Goal: Information Seeking & Learning: Check status

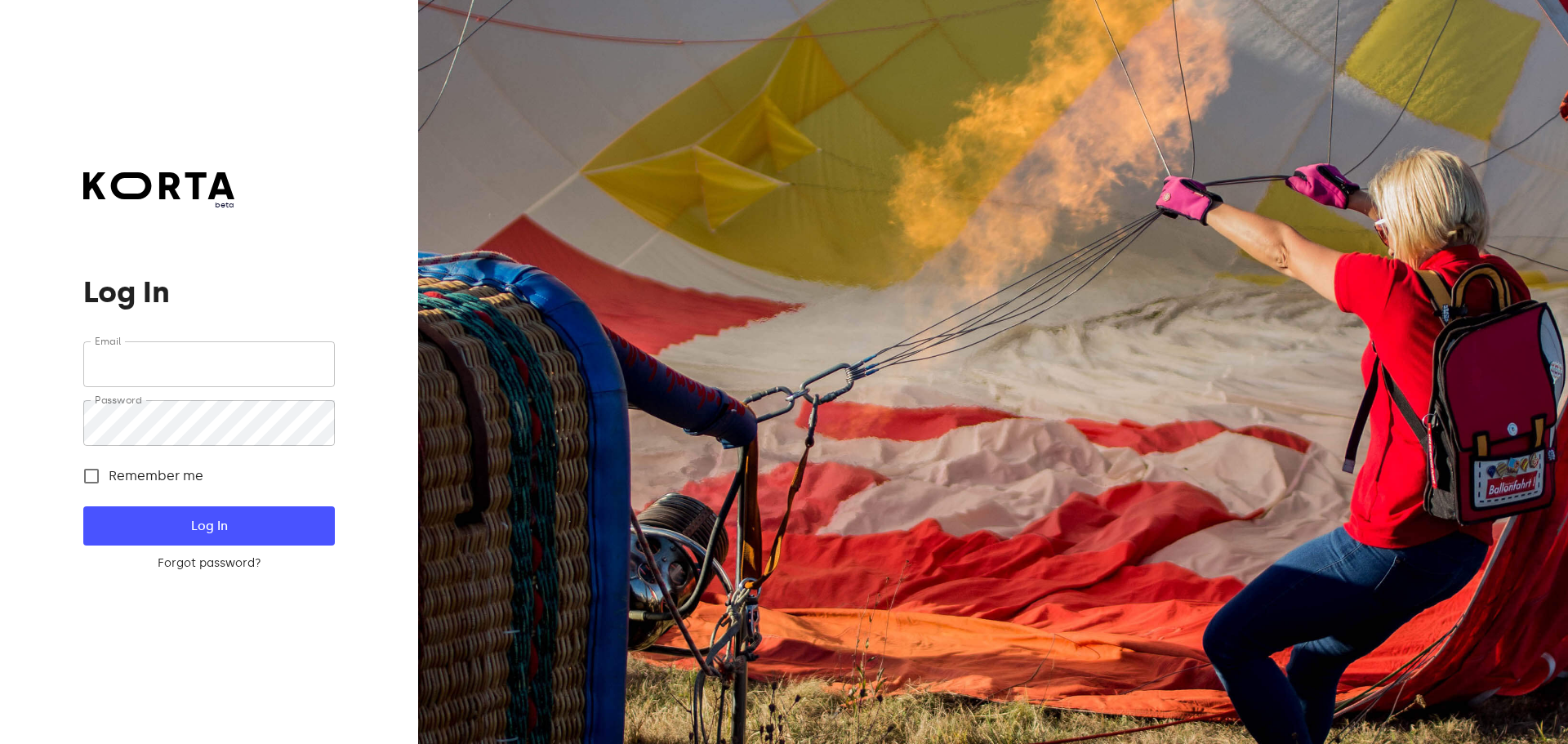
type input "[EMAIL_ADDRESS][DOMAIN_NAME]"
click at [206, 552] on form "Email [EMAIL_ADDRESS][DOMAIN_NAME] Email Password Password Remember me Log In F…" at bounding box center [208, 456] width 250 height 230
click at [213, 529] on span "Log In" at bounding box center [208, 526] width 198 height 21
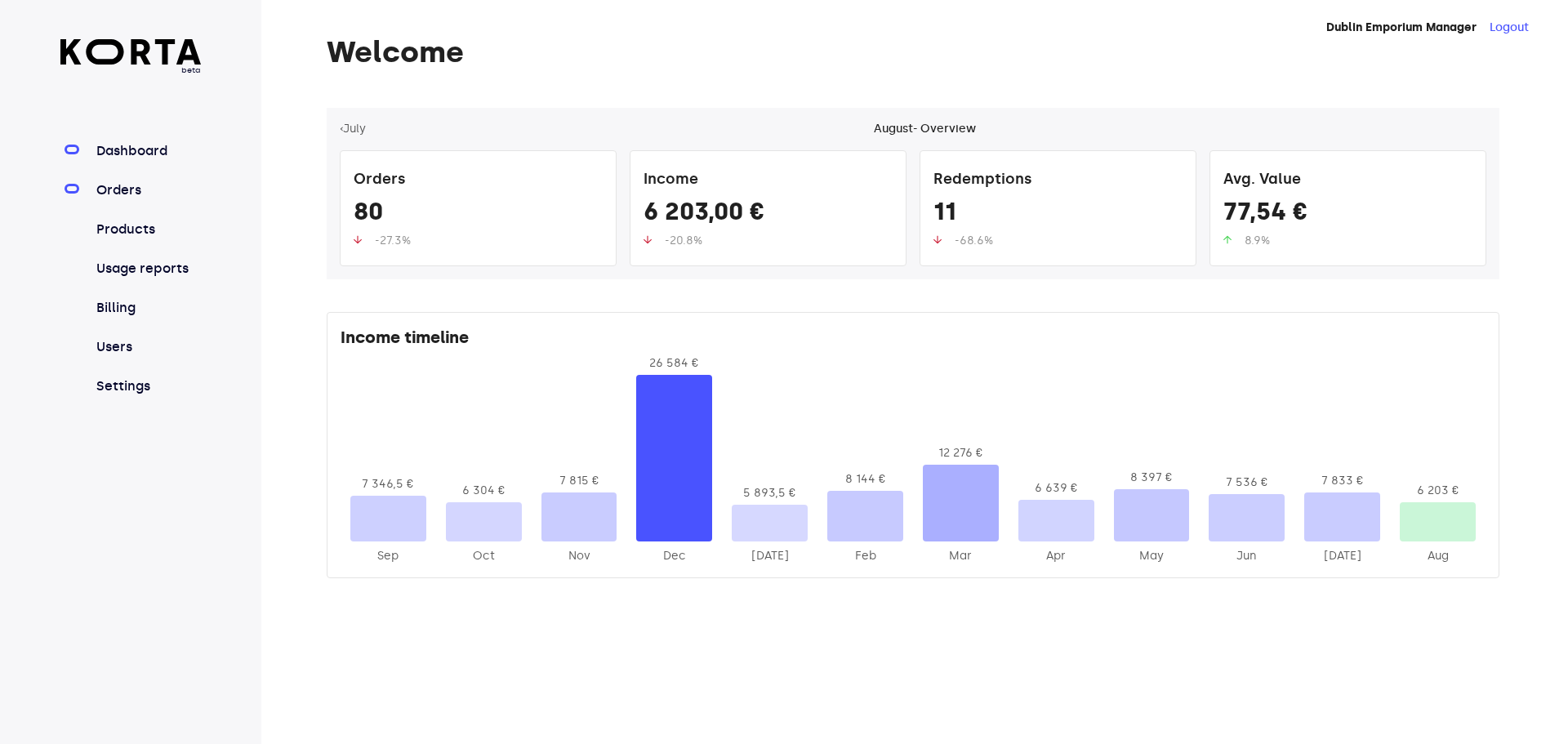
click at [131, 185] on link "Orders" at bounding box center [147, 190] width 108 height 19
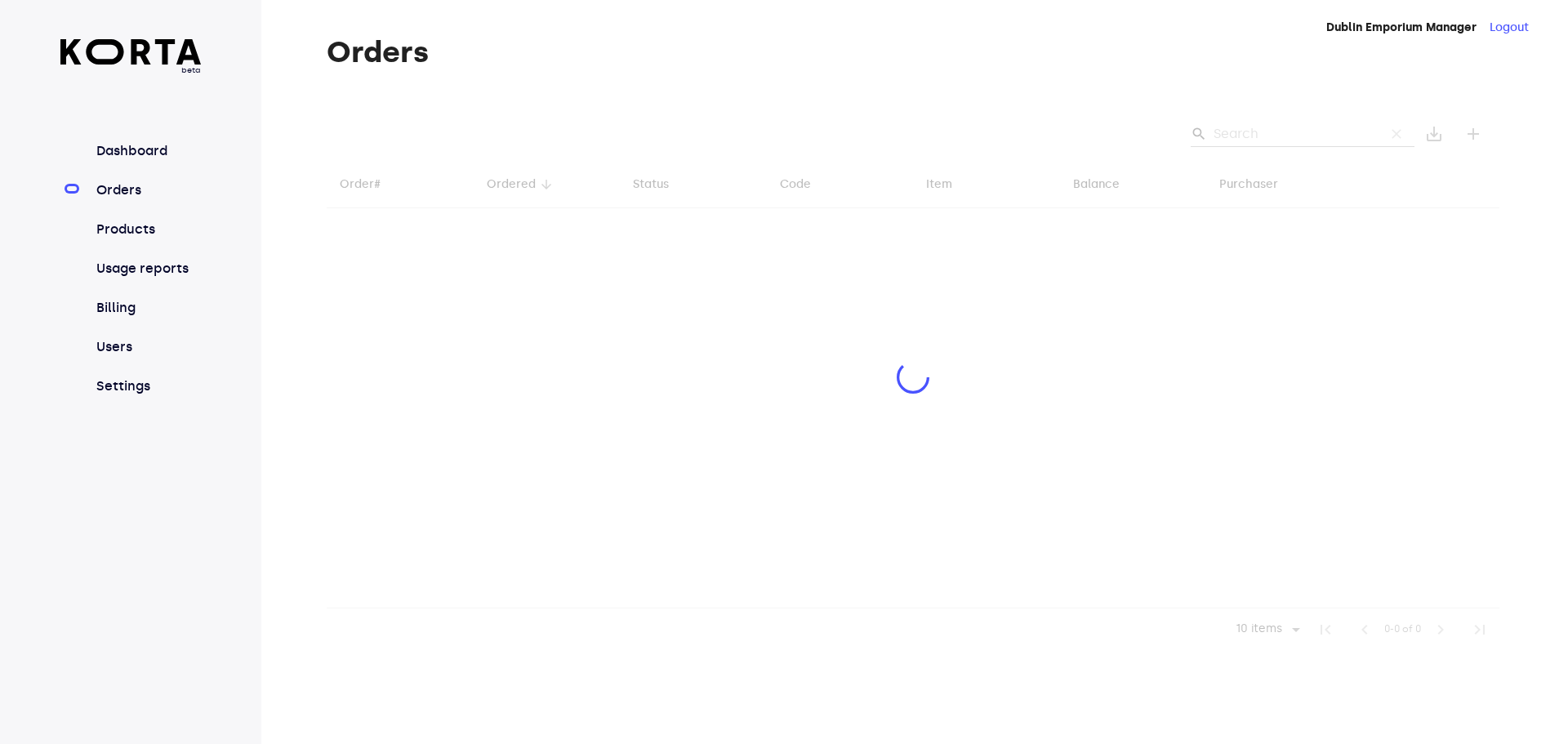
click at [1239, 141] on div at bounding box center [913, 379] width 1172 height 543
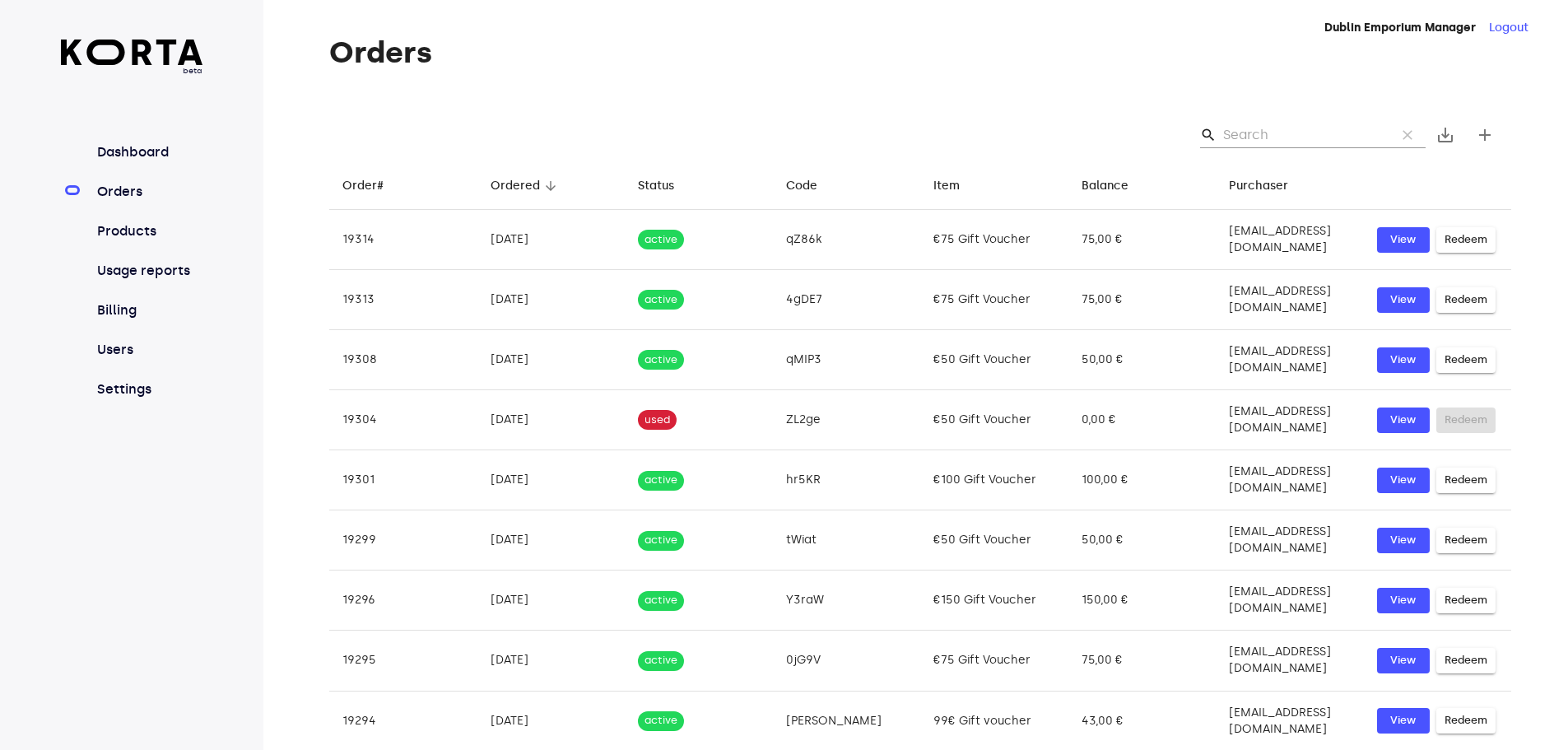
click at [1246, 136] on input "Search" at bounding box center [1303, 135] width 160 height 27
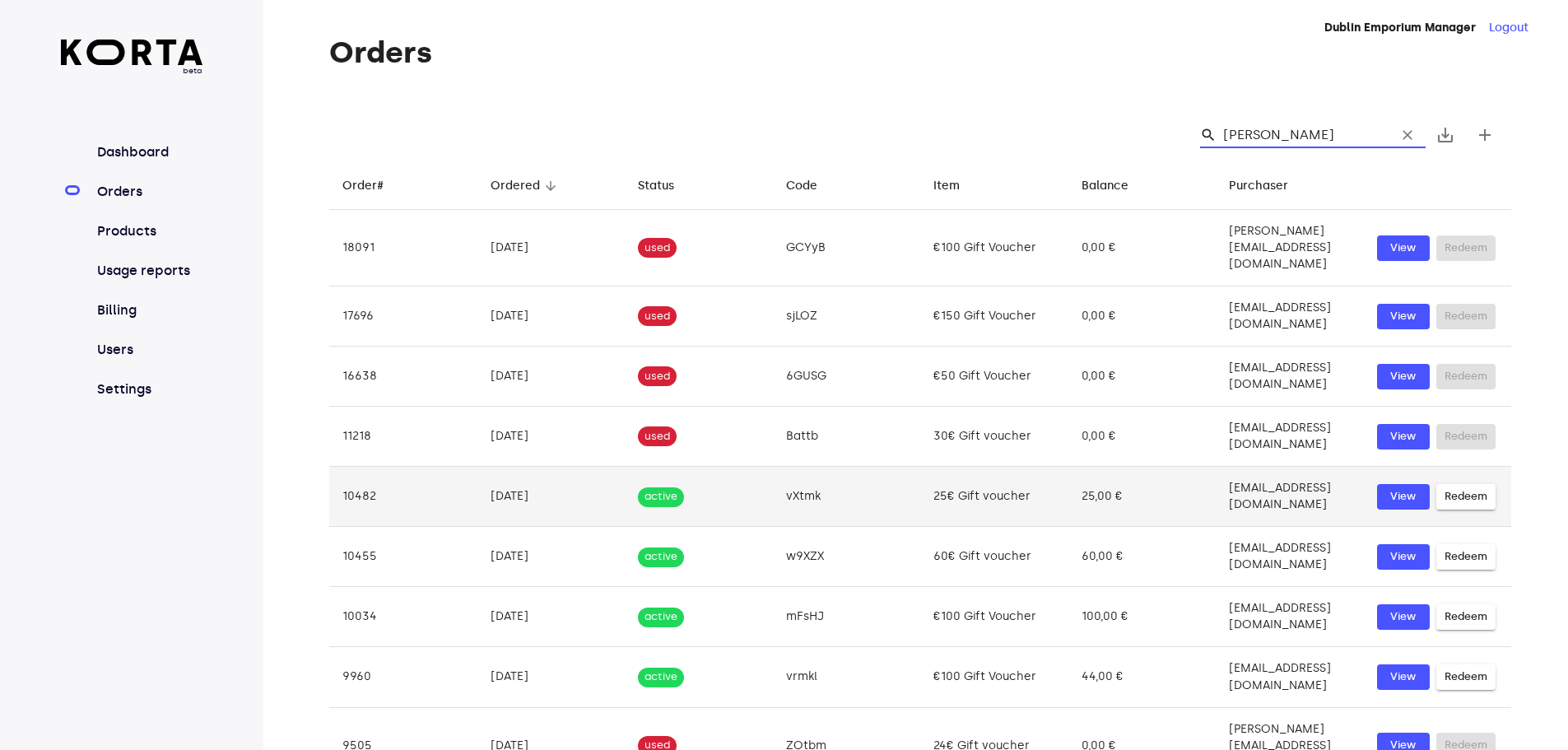
type input "[PERSON_NAME]"
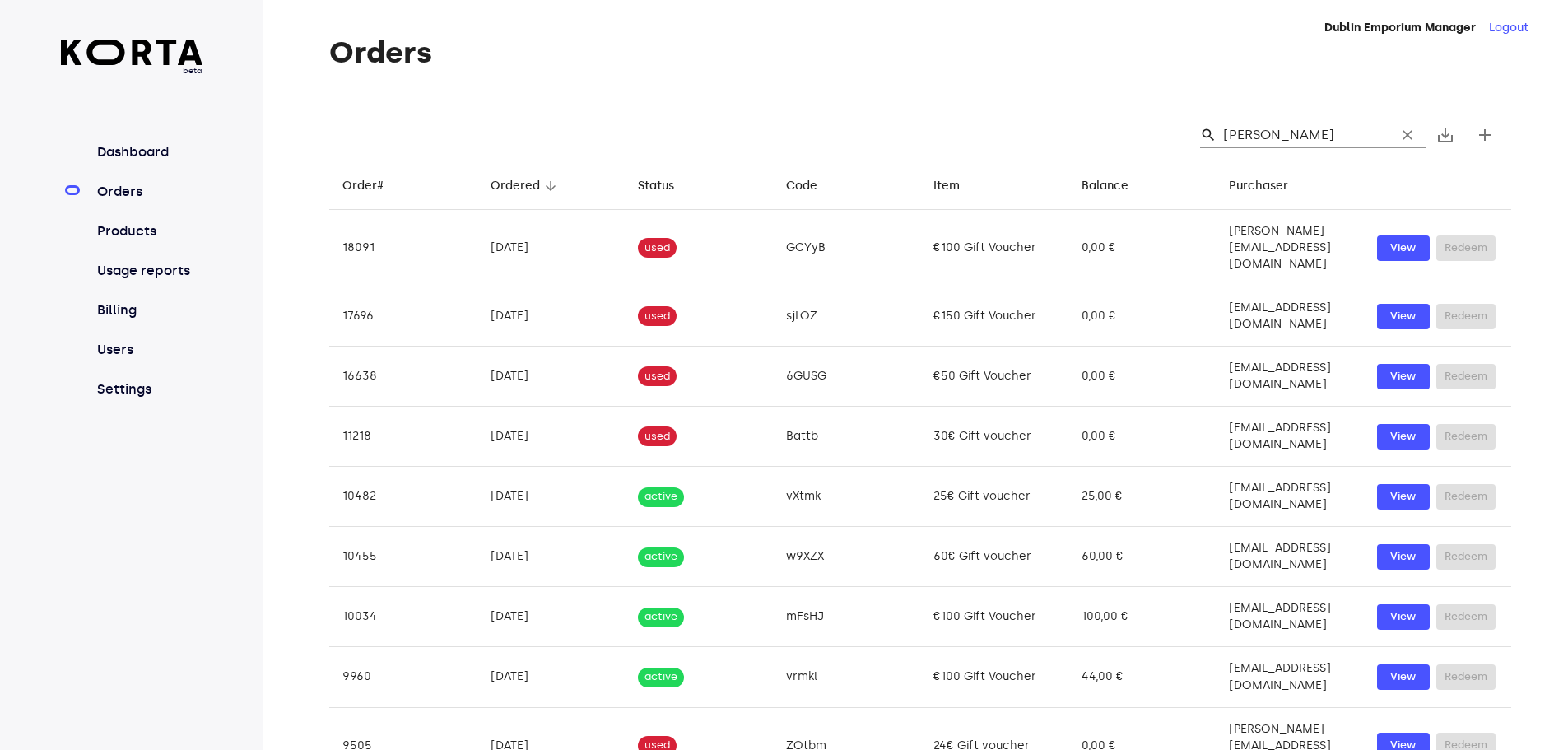
click at [1313, 138] on input "[PERSON_NAME]" at bounding box center [1303, 135] width 160 height 27
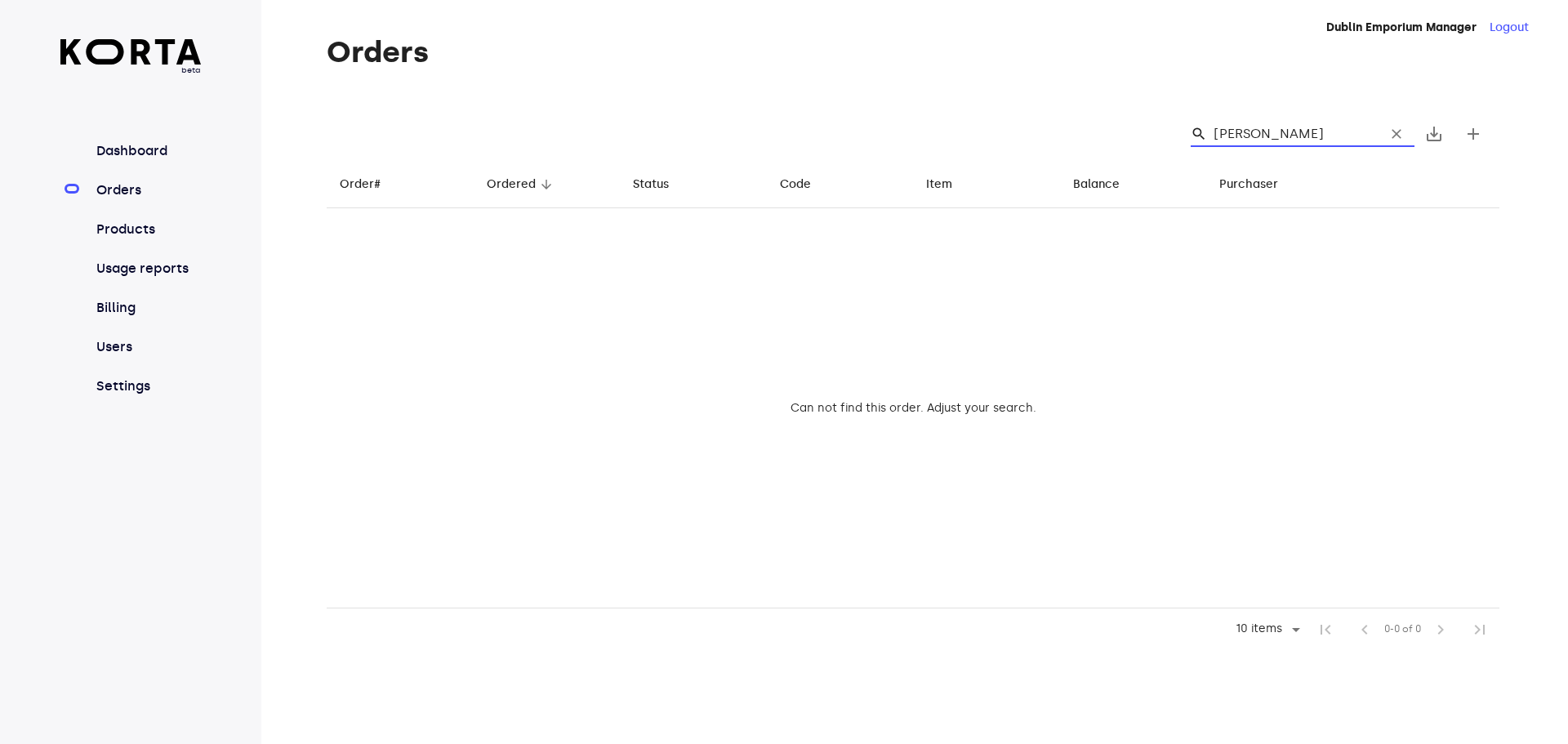
type input "[PERSON_NAME]"
click at [1286, 130] on input "[PERSON_NAME]" at bounding box center [1293, 134] width 159 height 26
click at [1286, 130] on input "[PERSON_NAME]" at bounding box center [1293, 134] width 159 height 26
click at [1296, 129] on input "[PERSON_NAME]" at bounding box center [1293, 134] width 159 height 26
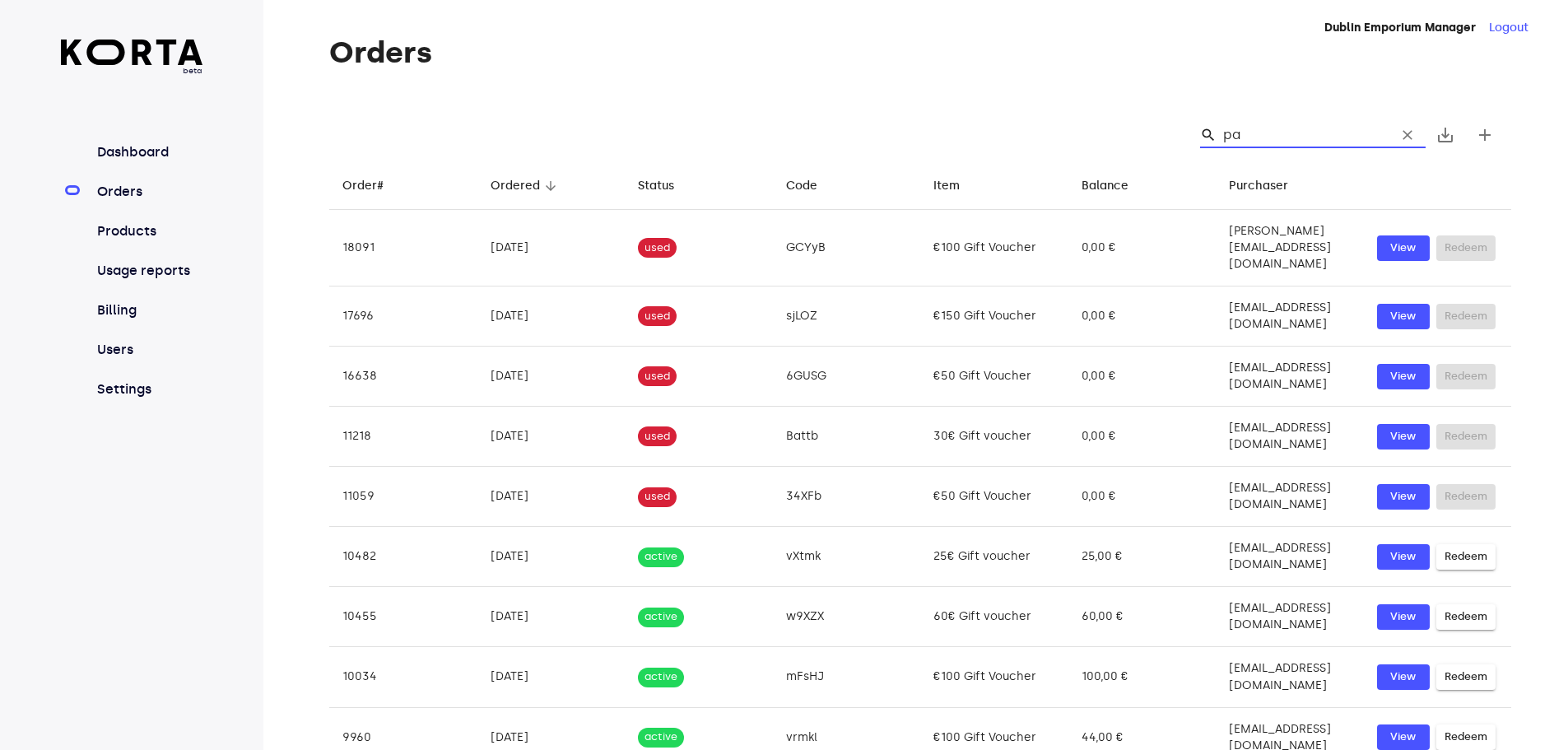
type input "p"
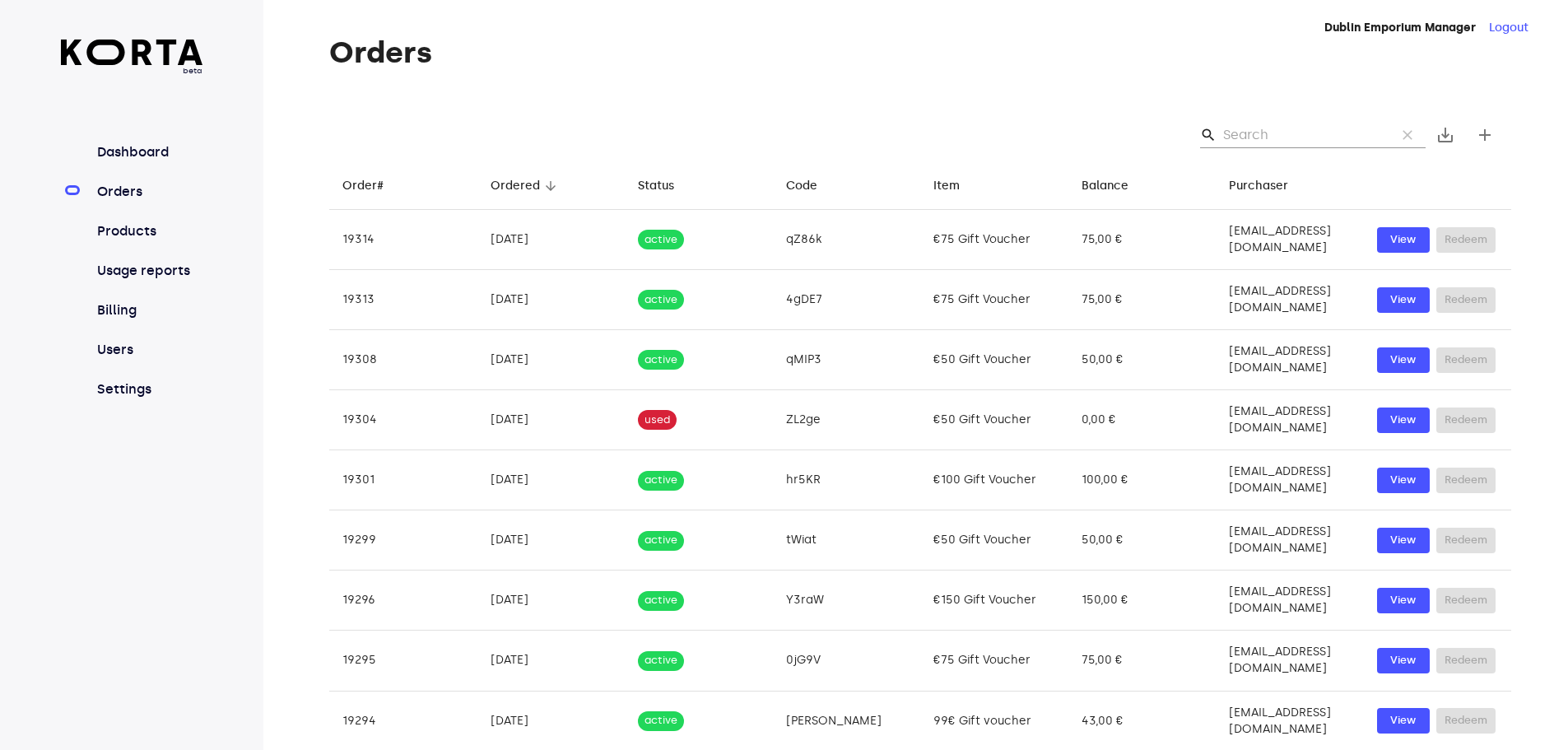
click at [1230, 137] on input "Search" at bounding box center [1303, 135] width 160 height 27
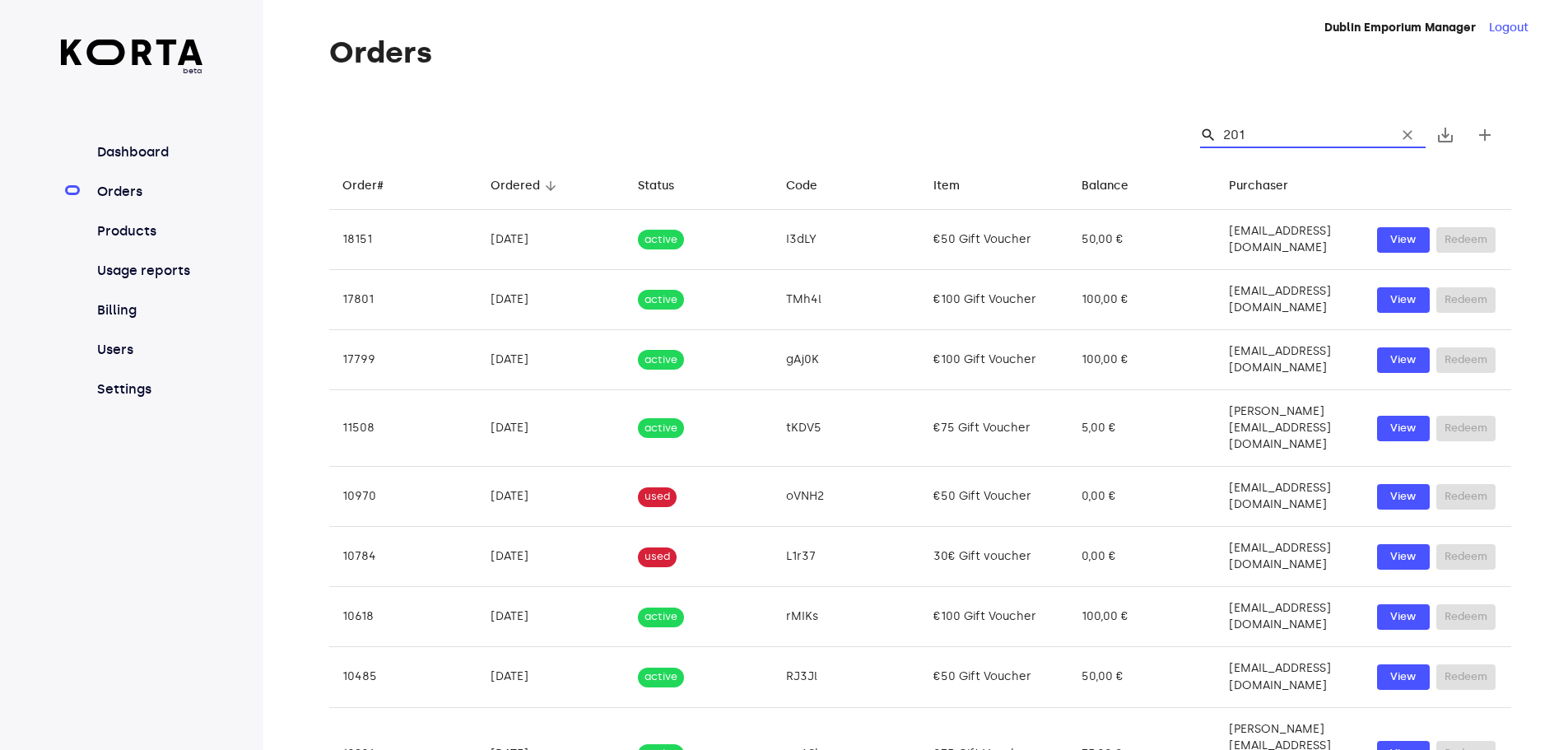
type input "2016"
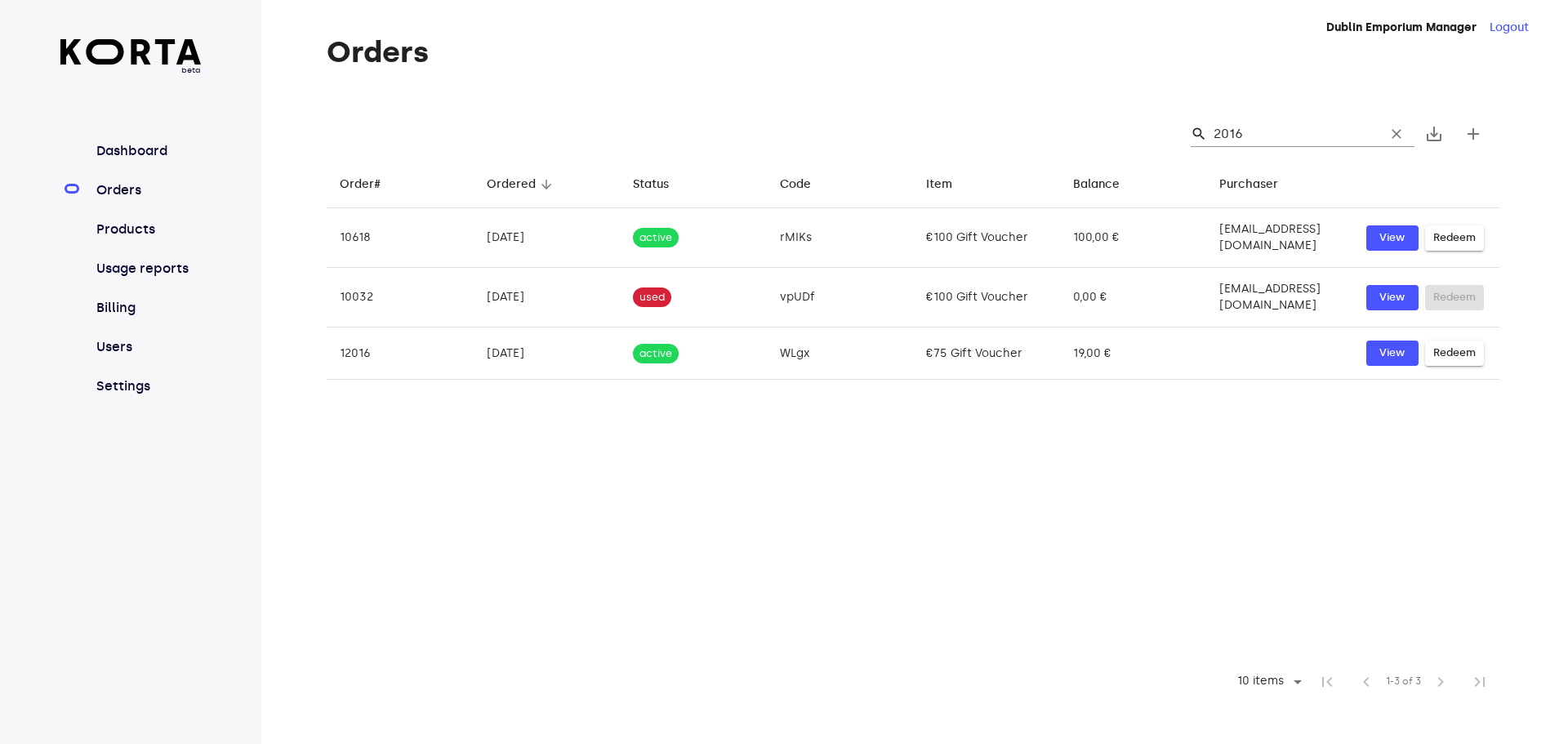
click at [1264, 131] on input "2016" at bounding box center [1293, 134] width 159 height 26
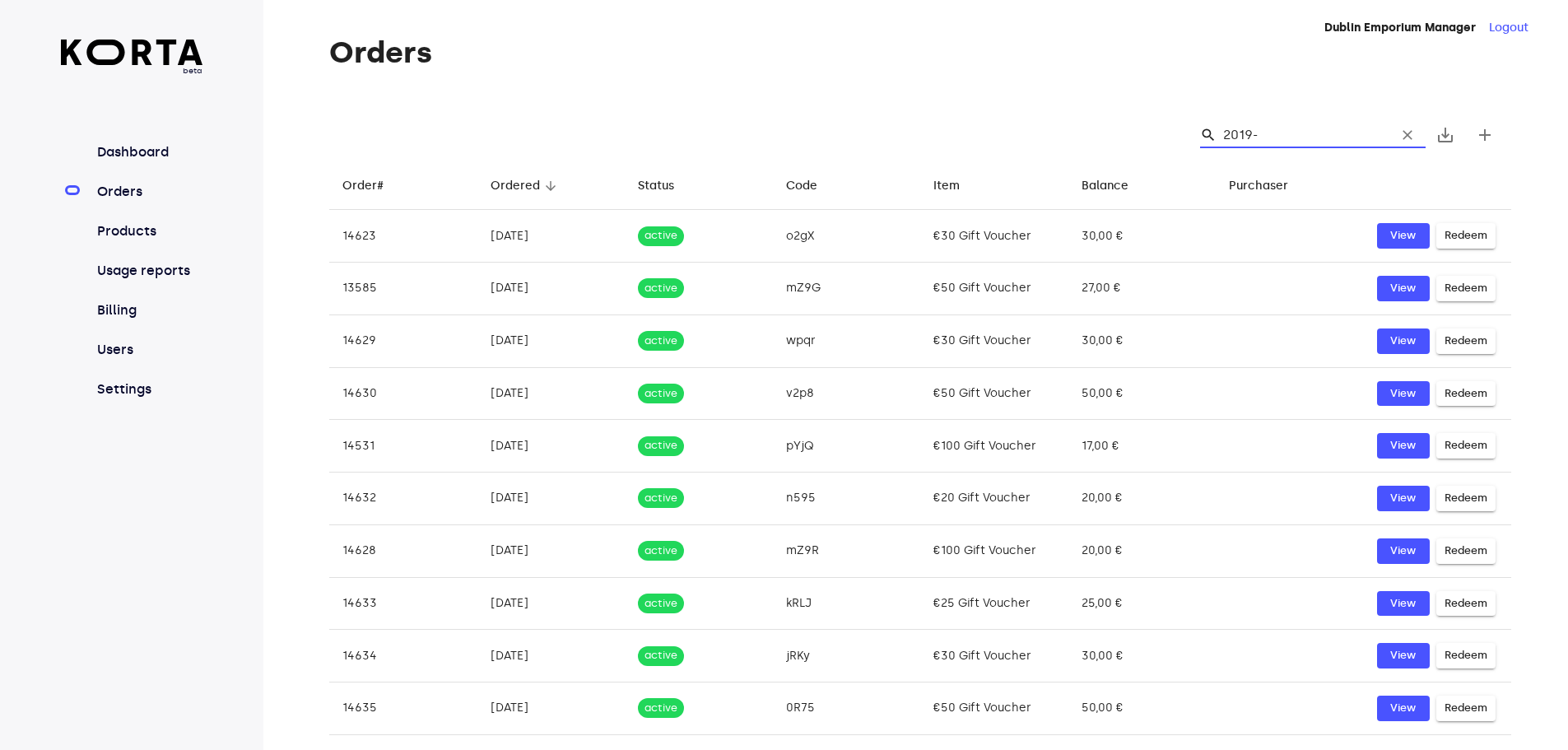
type input "2019-"
click at [1292, 129] on div "search 2019- clear save_alt add" at bounding box center [920, 134] width 1182 height 52
click at [1292, 137] on input "2019-" at bounding box center [1303, 135] width 160 height 27
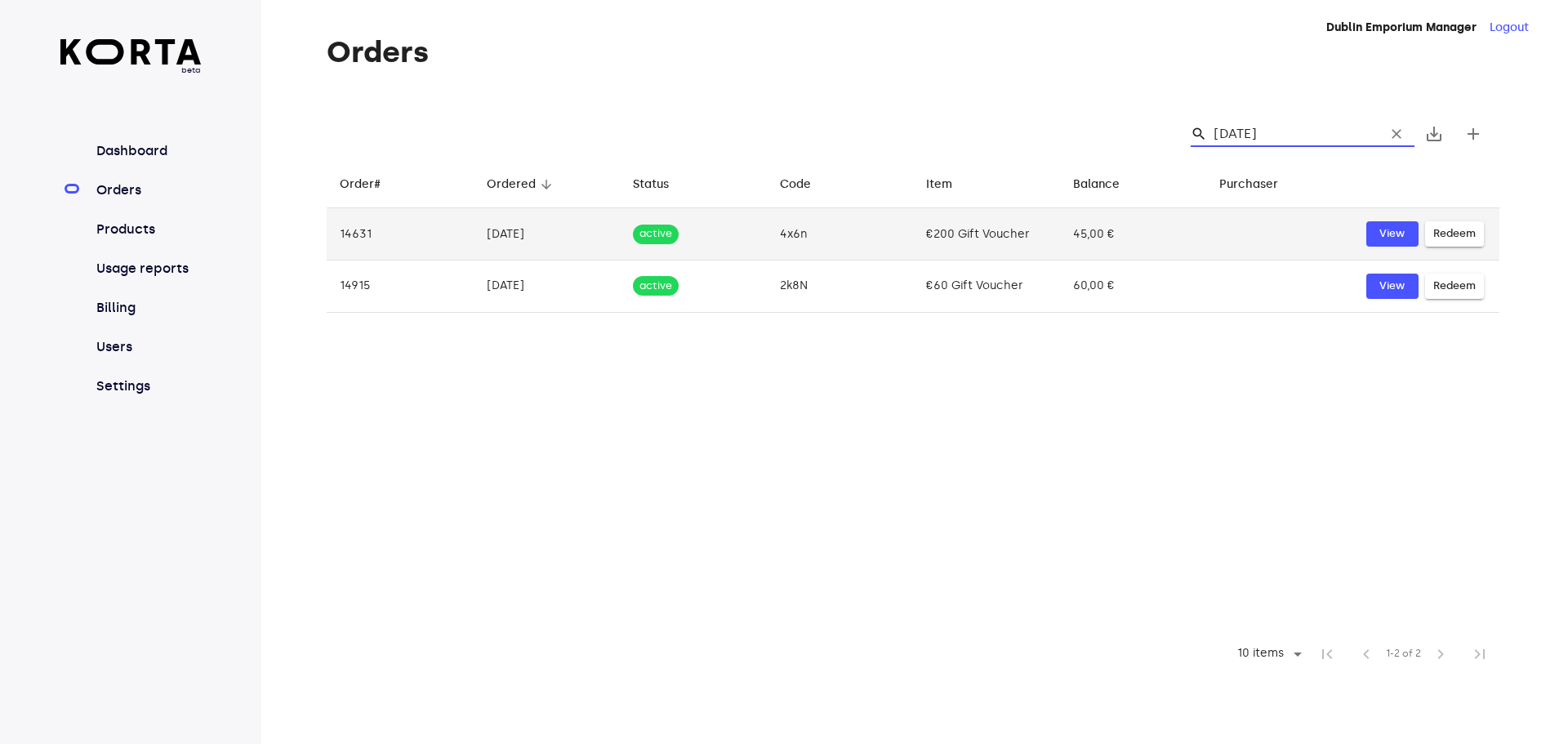
type input "[DATE]"
click at [509, 227] on td "[DATE]" at bounding box center [546, 234] width 147 height 52
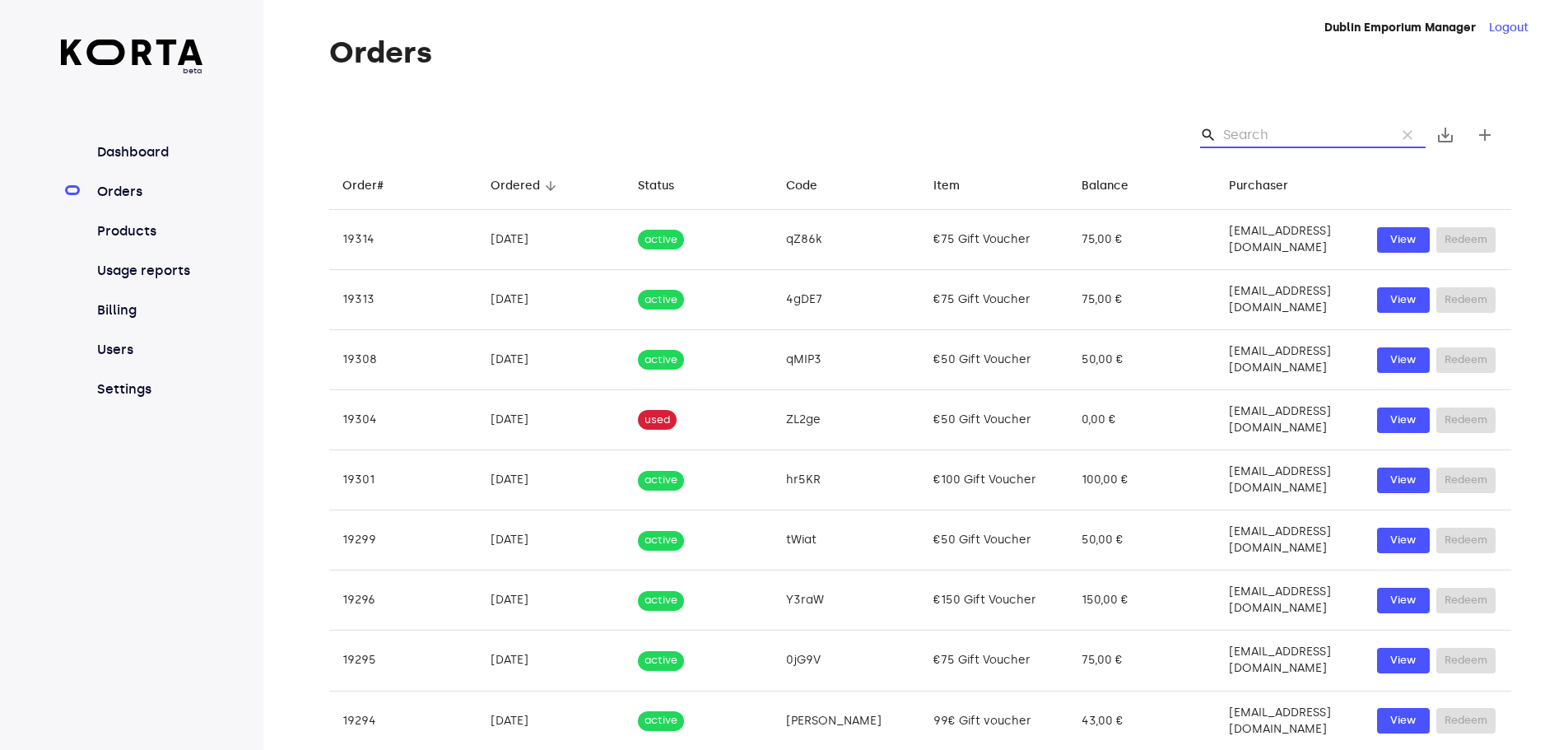
click at [1254, 131] on input "Search" at bounding box center [1303, 135] width 160 height 27
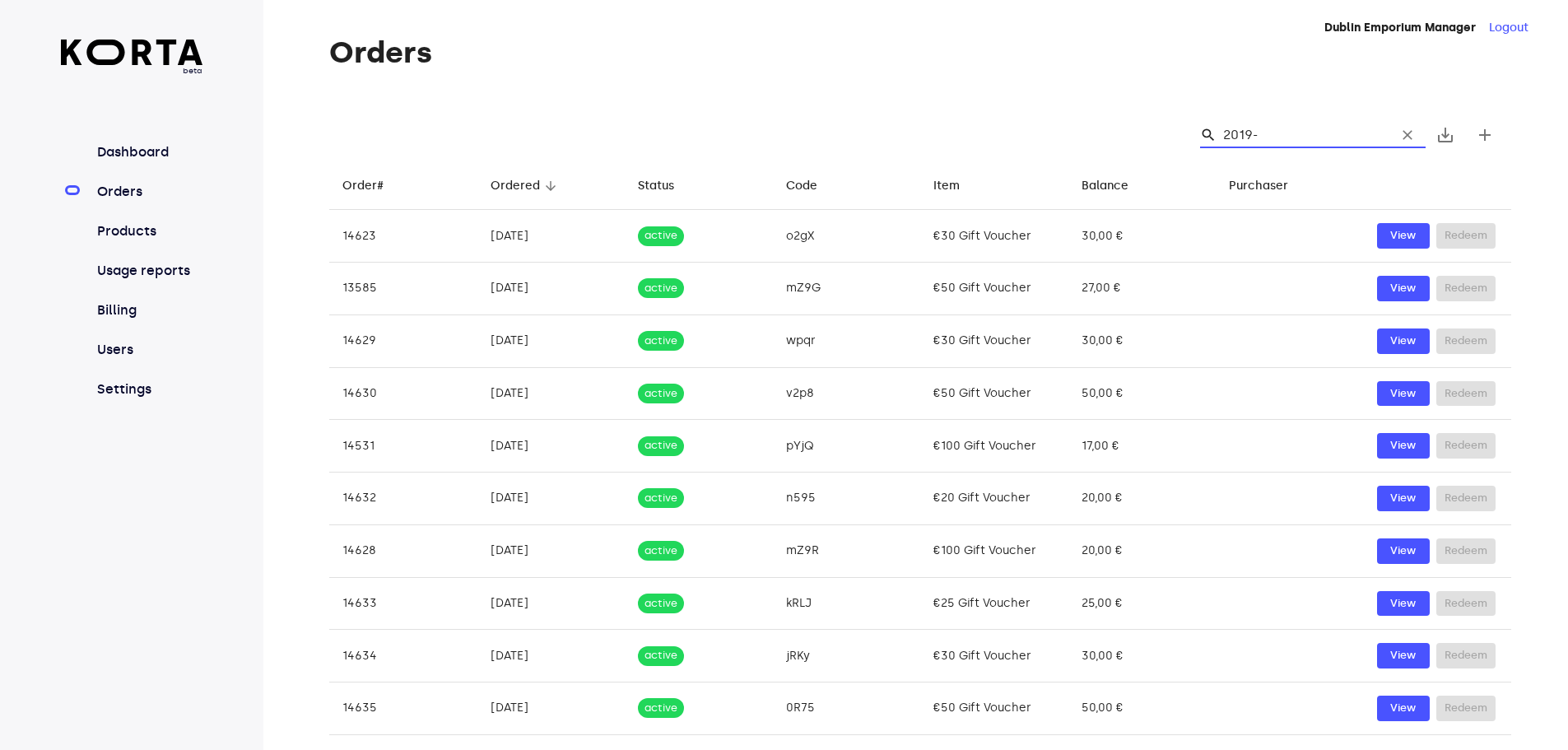
type input "2019-0"
click at [1296, 137] on input "2019-08" at bounding box center [1303, 135] width 160 height 27
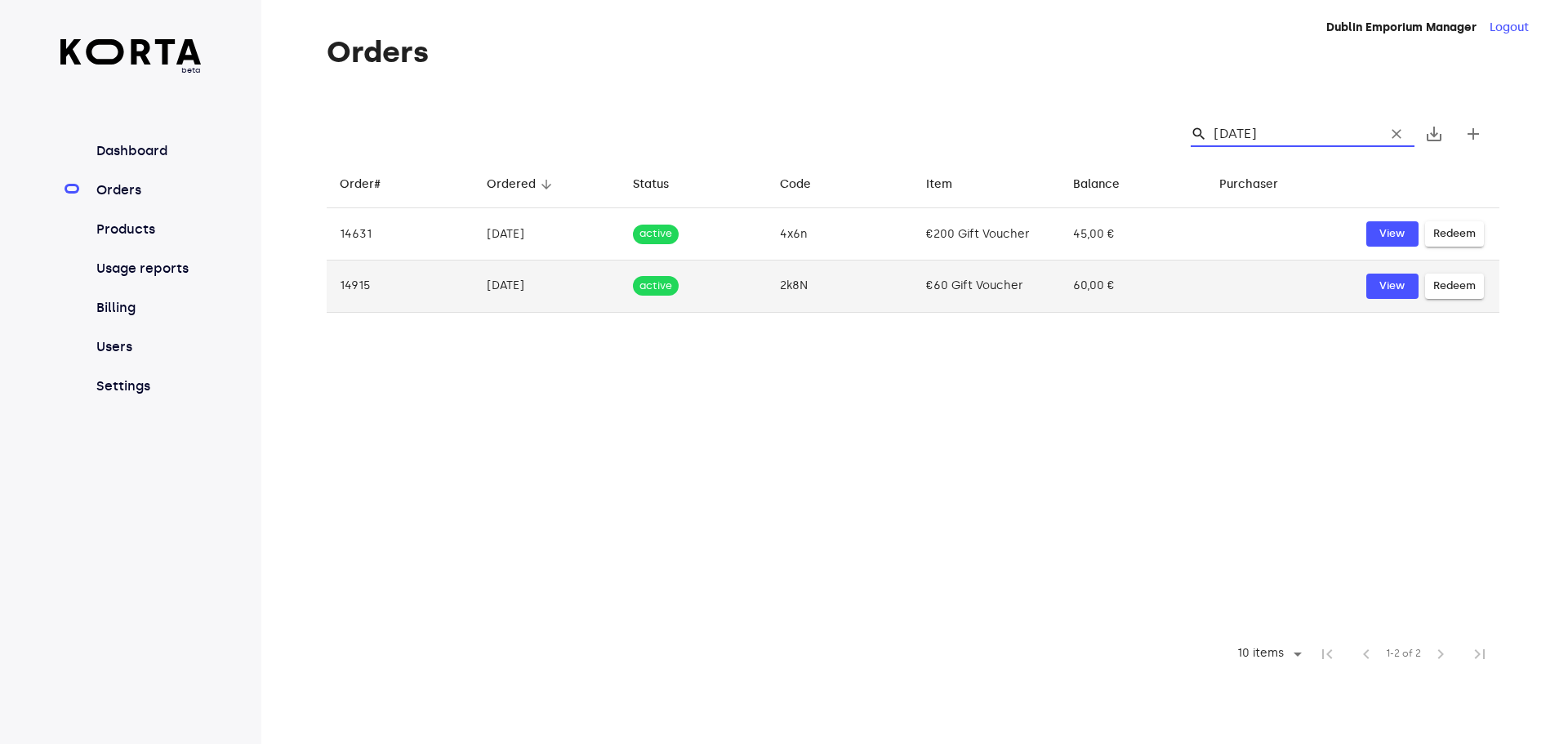
type input "[DATE]"
click at [487, 272] on td "[DATE]" at bounding box center [546, 286] width 147 height 52
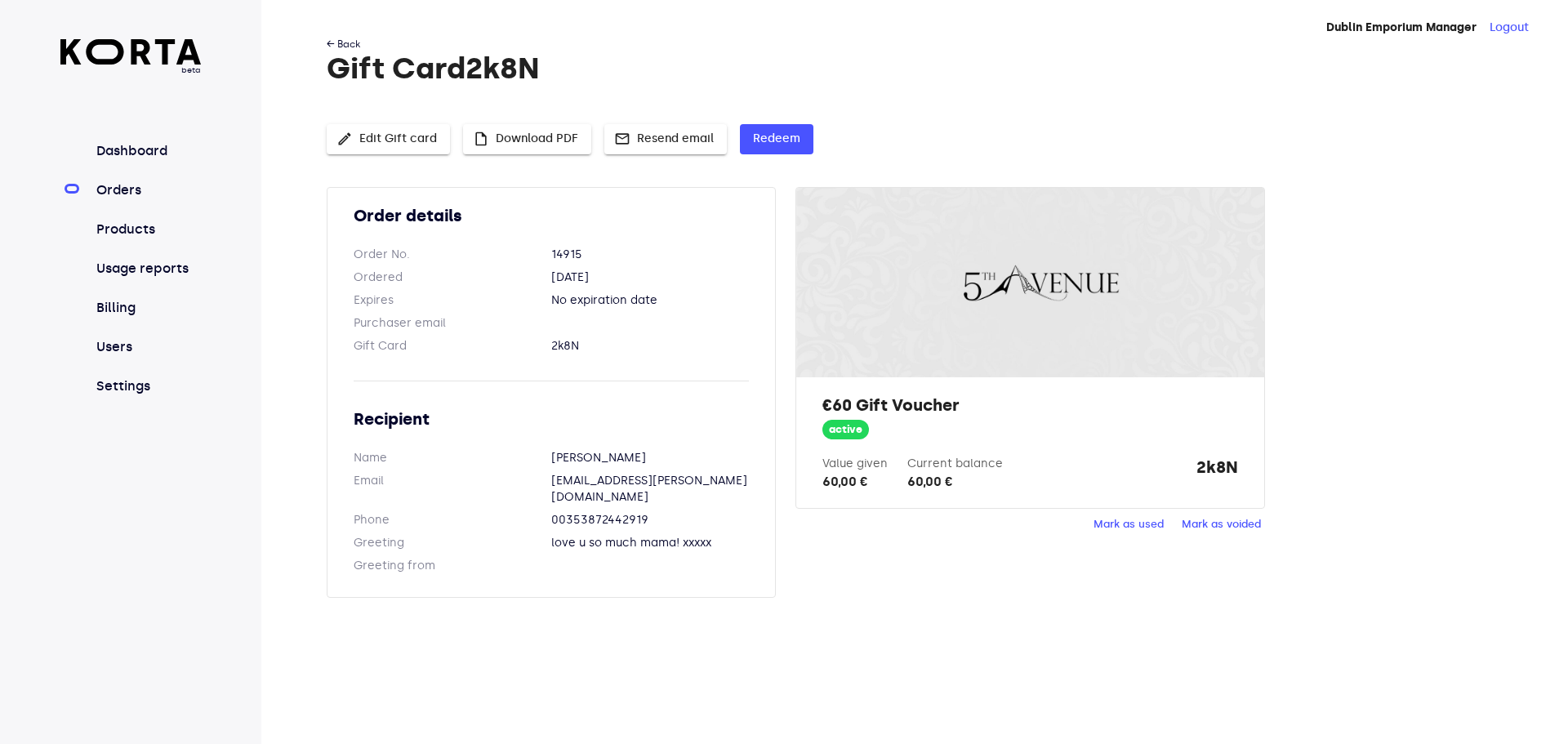
click at [341, 44] on link "← Back" at bounding box center [344, 44] width 33 height 11
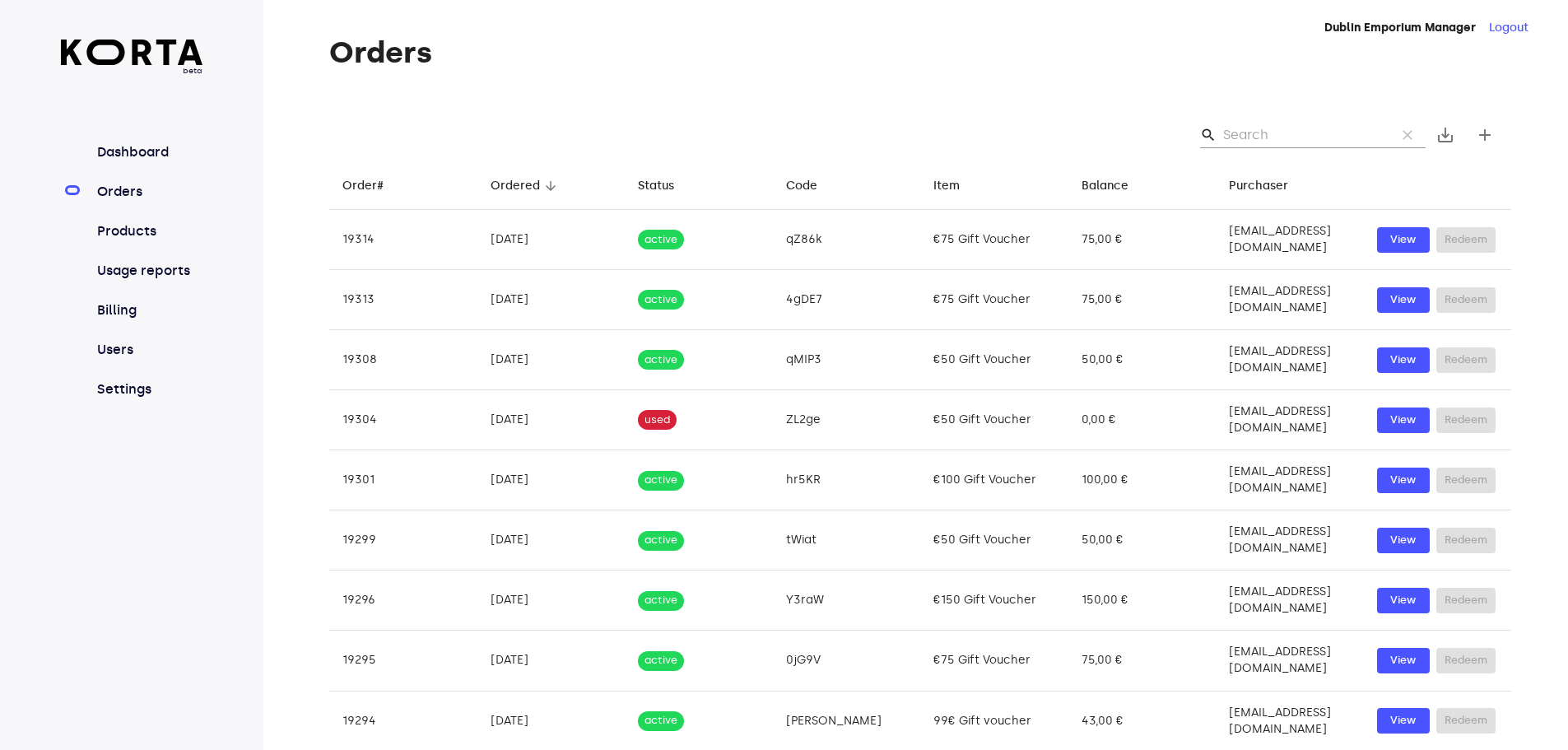
click at [1227, 140] on input "Search" at bounding box center [1303, 135] width 160 height 27
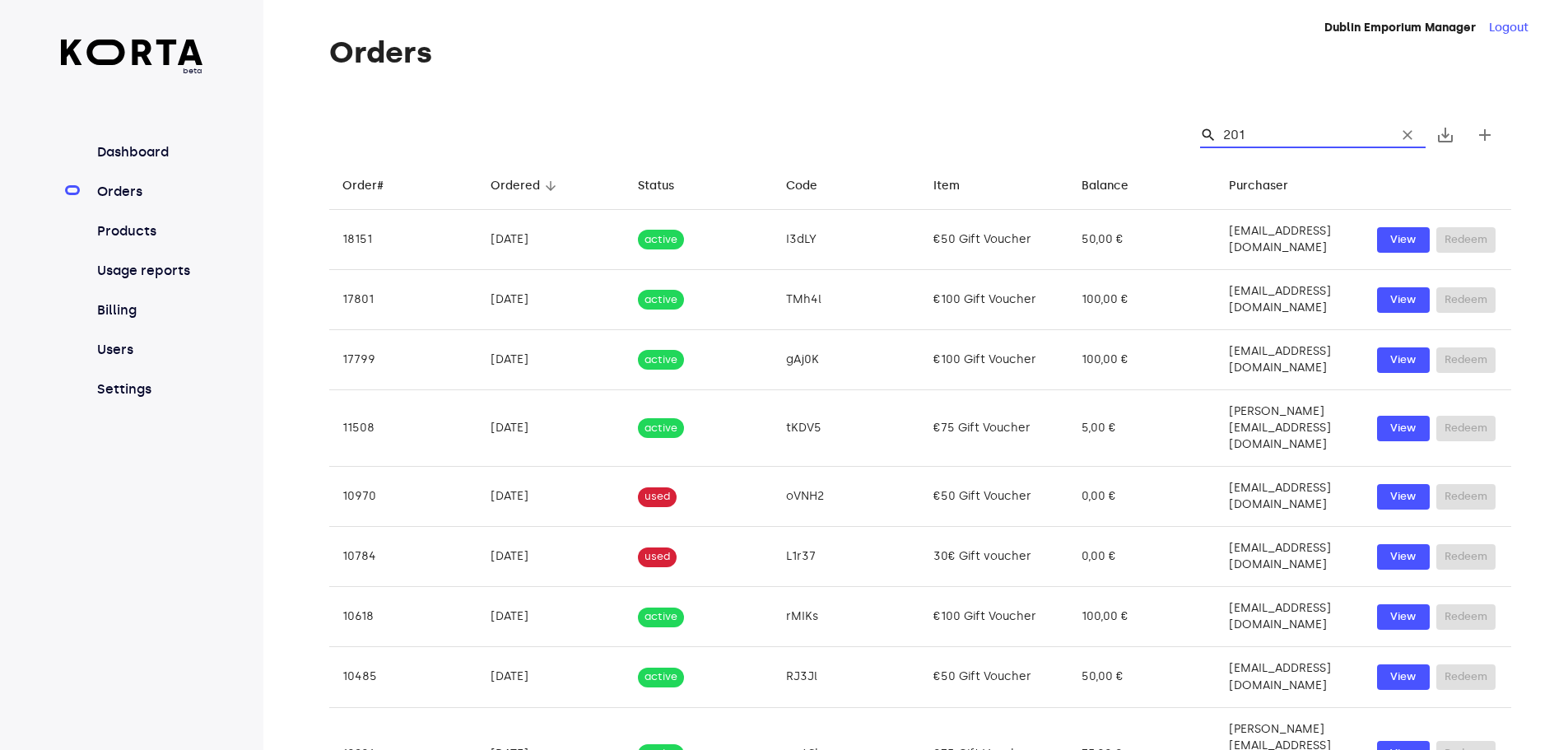
type input "2019"
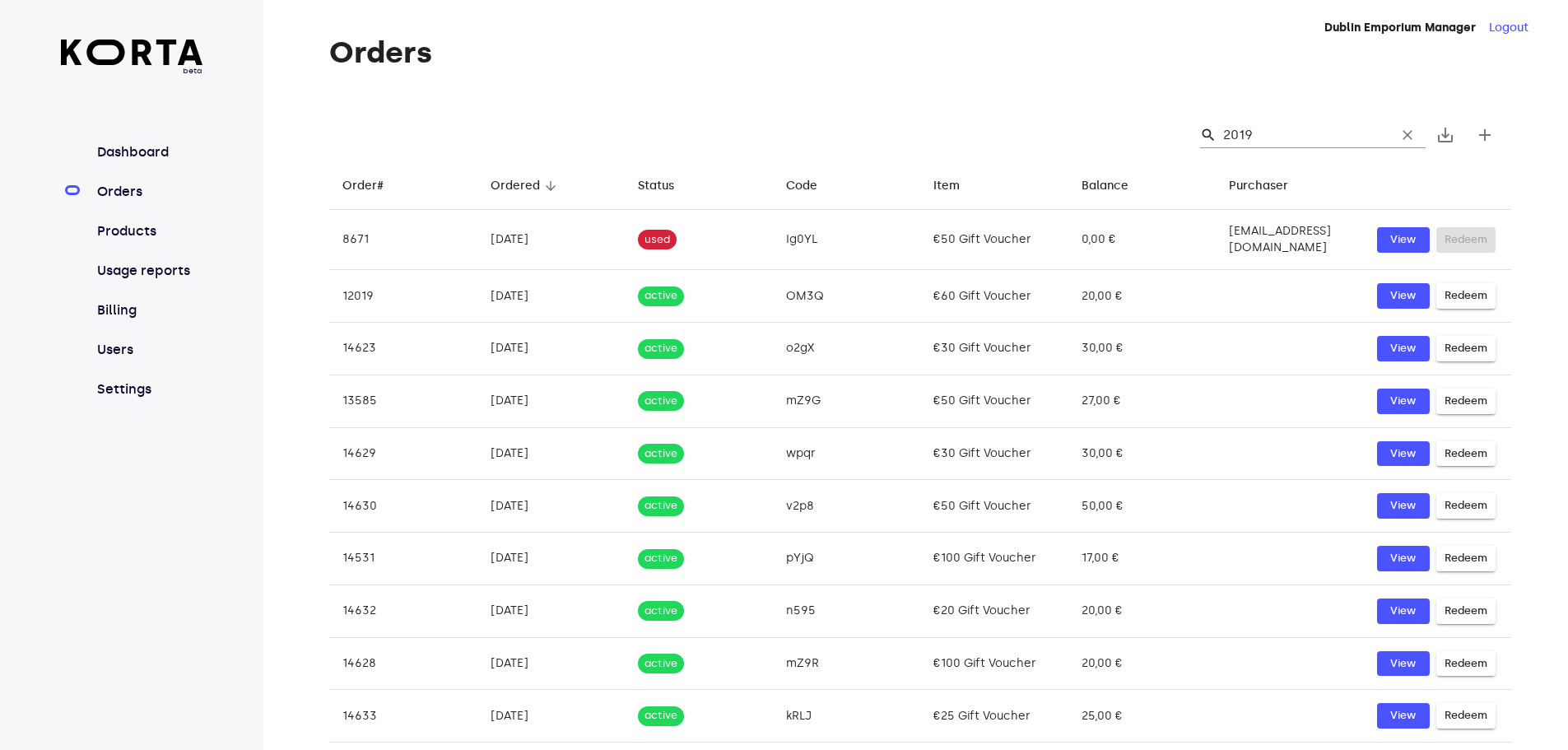
click at [1287, 133] on input "2019" at bounding box center [1303, 135] width 160 height 27
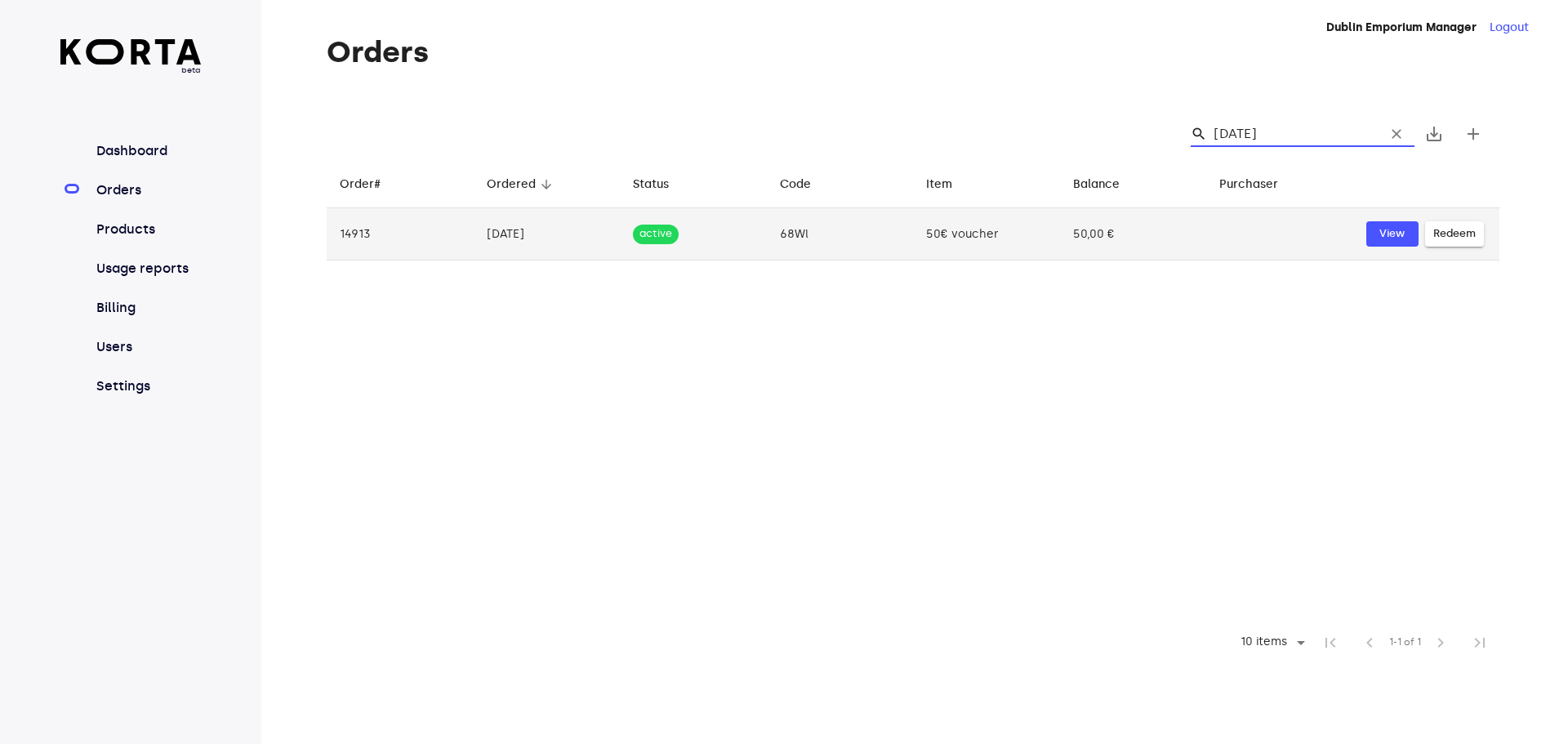
type input "[DATE]"
click at [533, 234] on td "[DATE]" at bounding box center [546, 234] width 147 height 52
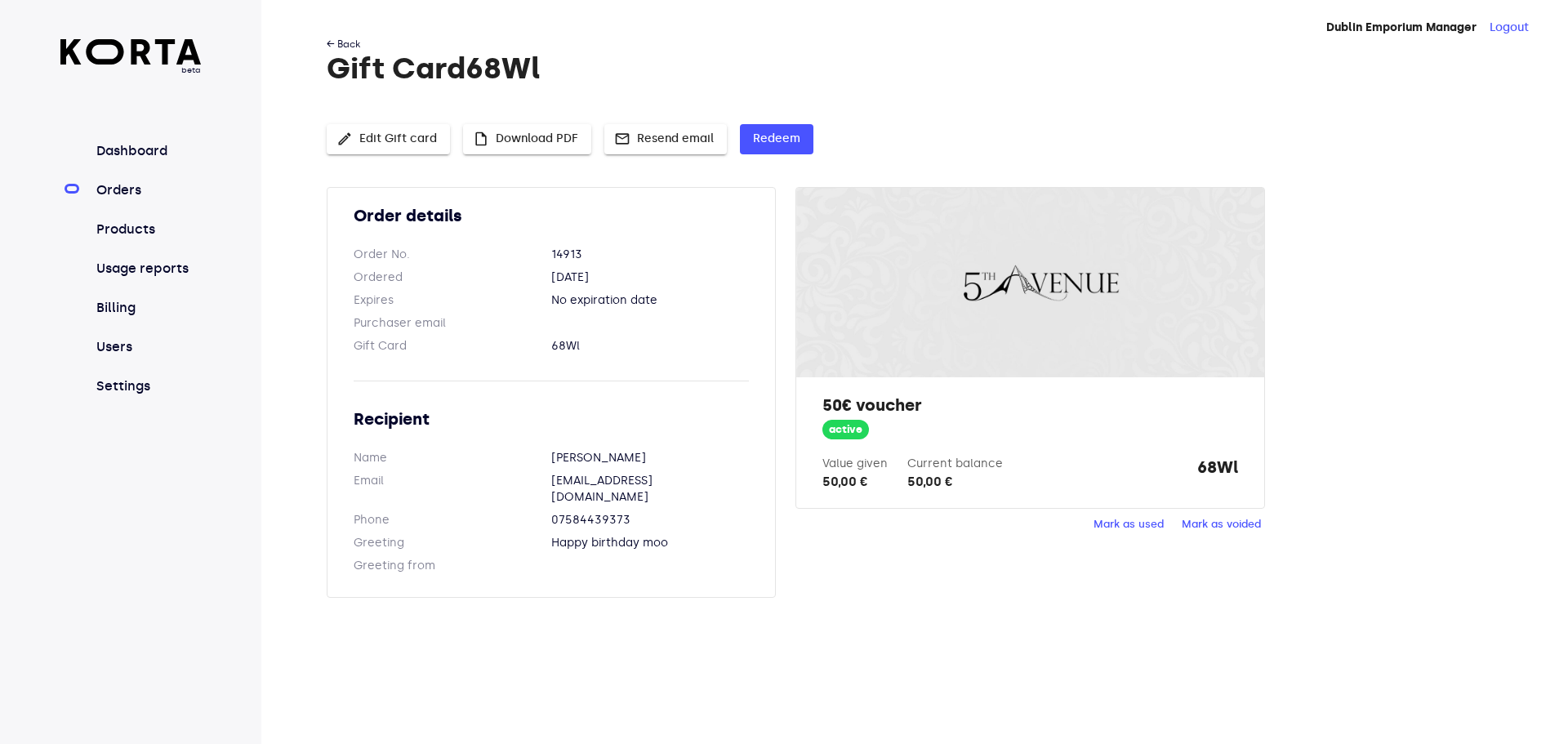
click at [350, 47] on link "← Back" at bounding box center [344, 44] width 33 height 11
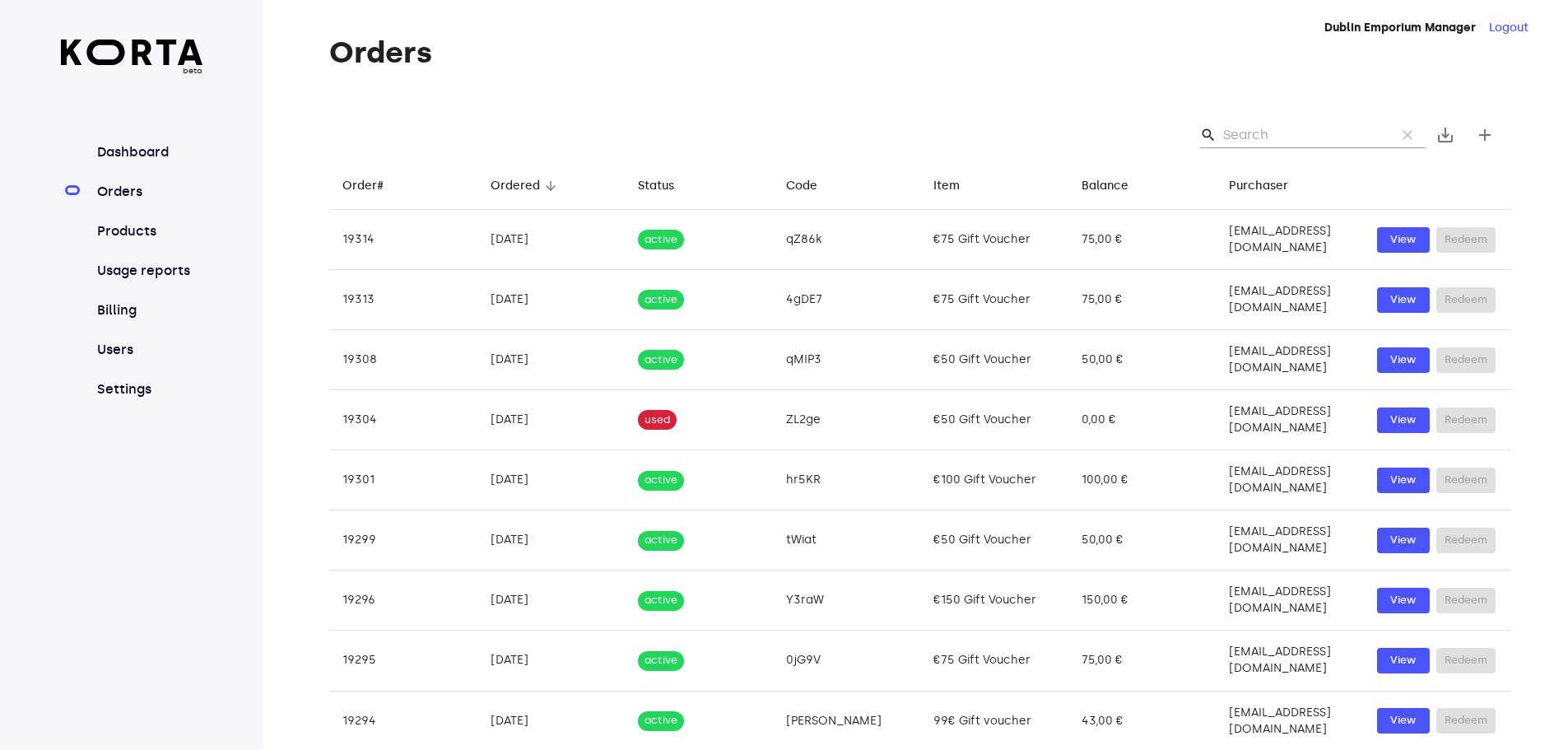
drag, startPoint x: 1249, startPoint y: 116, endPoint x: 1251, endPoint y: 128, distance: 12.2
click at [1251, 124] on div "search clear save_alt add" at bounding box center [920, 134] width 1182 height 52
click at [1252, 128] on input "Search" at bounding box center [1303, 135] width 160 height 27
type input "2019"
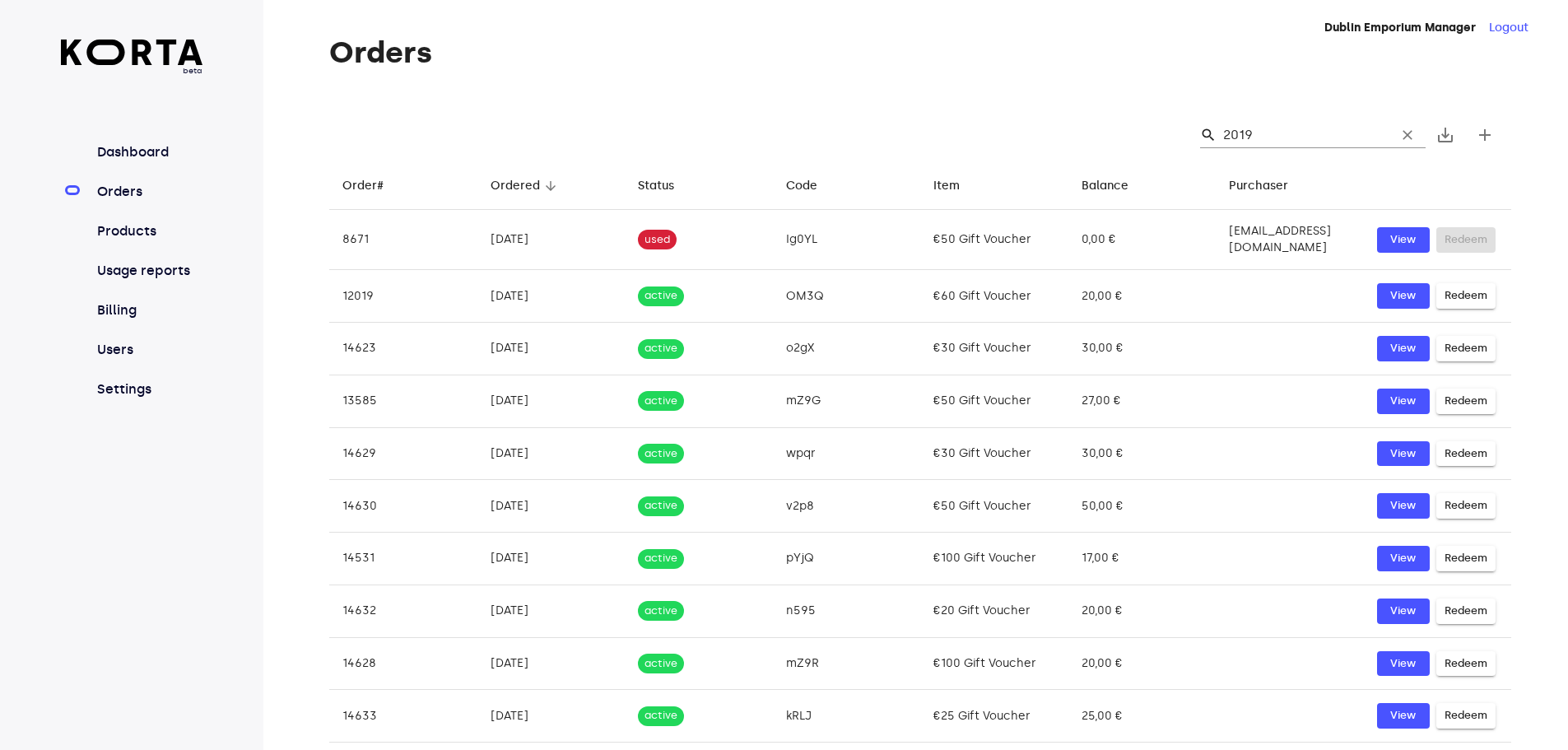
click at [1274, 130] on input "2019" at bounding box center [1303, 135] width 160 height 27
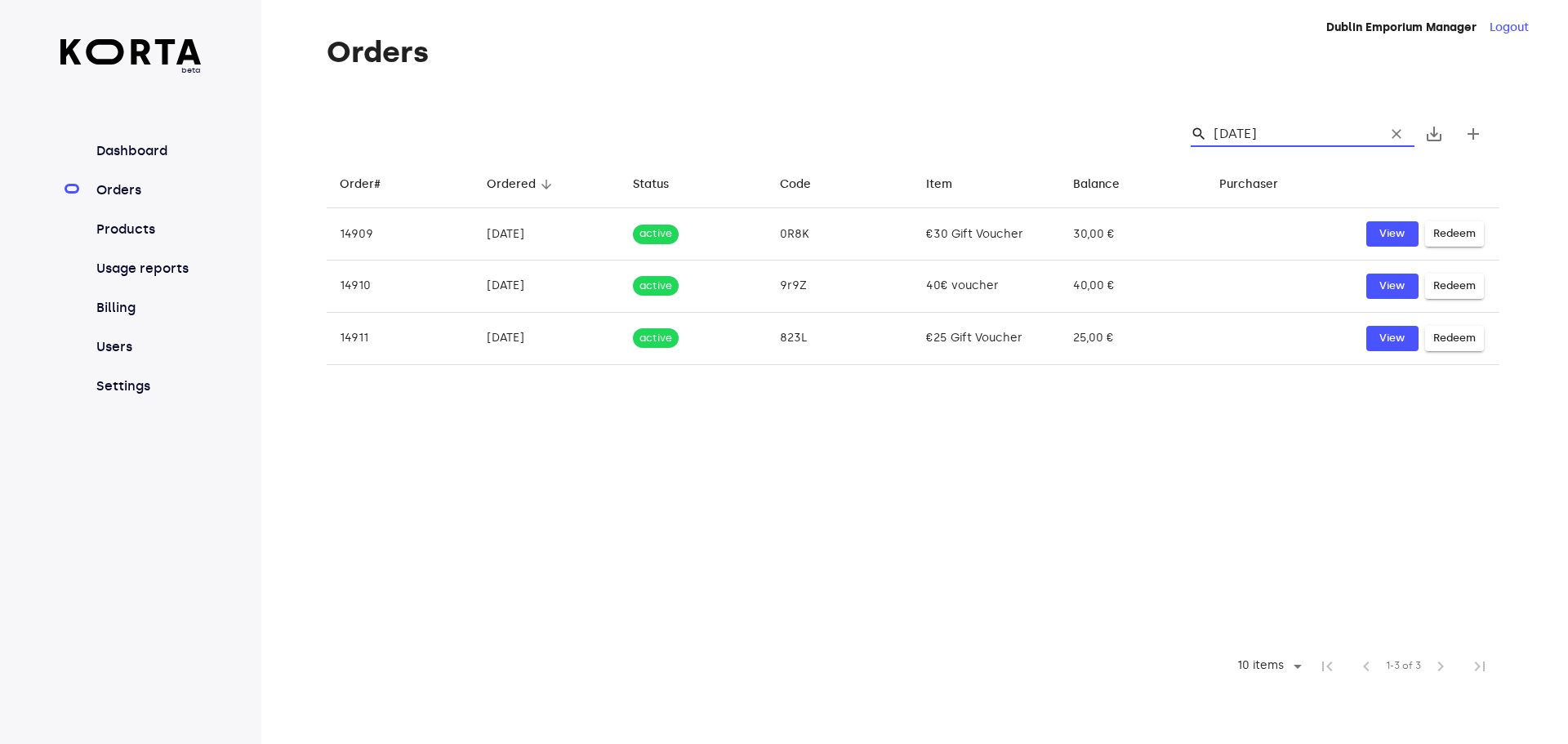
drag, startPoint x: 1289, startPoint y: 130, endPoint x: 1180, endPoint y: 136, distance: 109.2
click at [1209, 142] on div "search [DATE] clear" at bounding box center [1303, 134] width 224 height 26
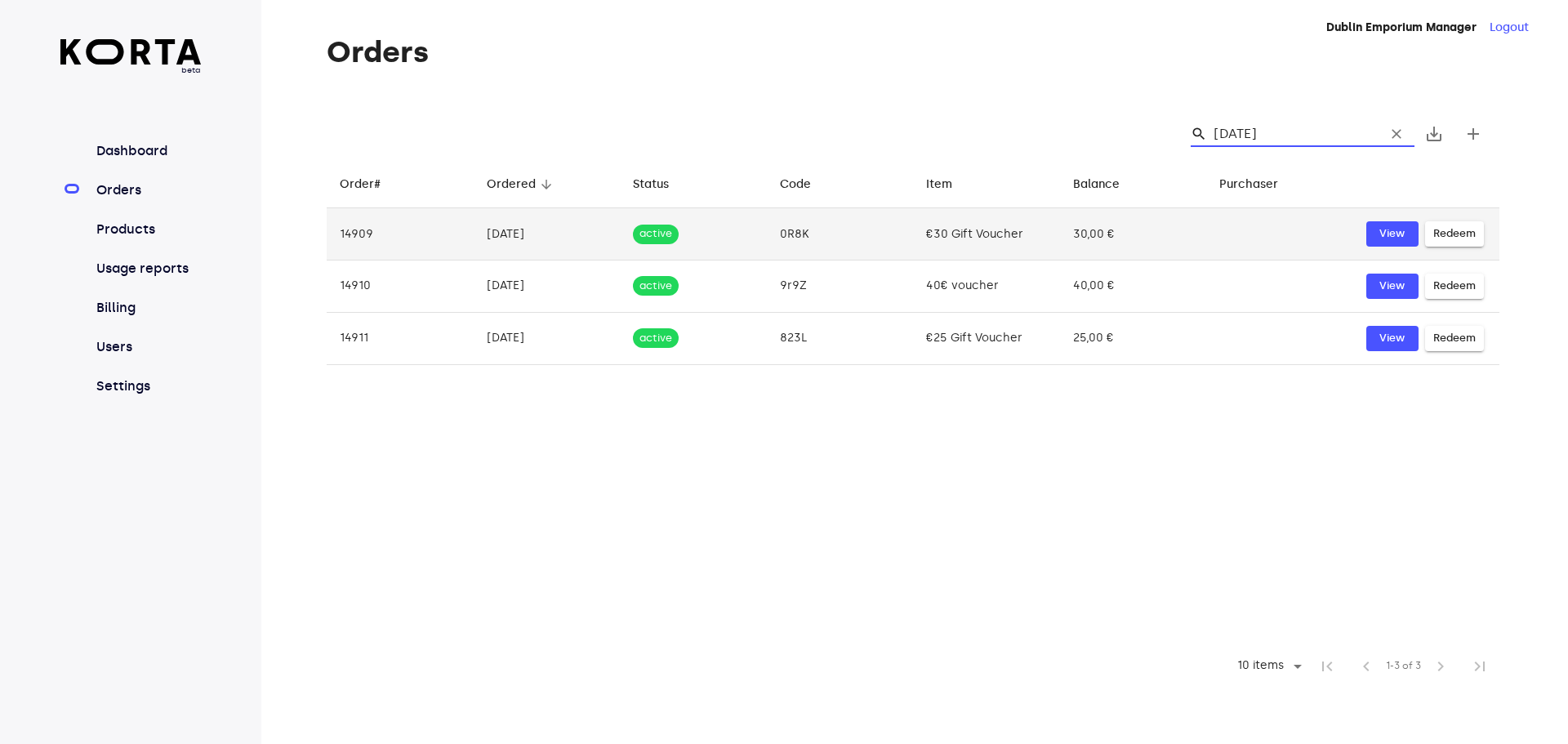
type input "[DATE]"
click at [516, 231] on td "[DATE]" at bounding box center [546, 234] width 147 height 52
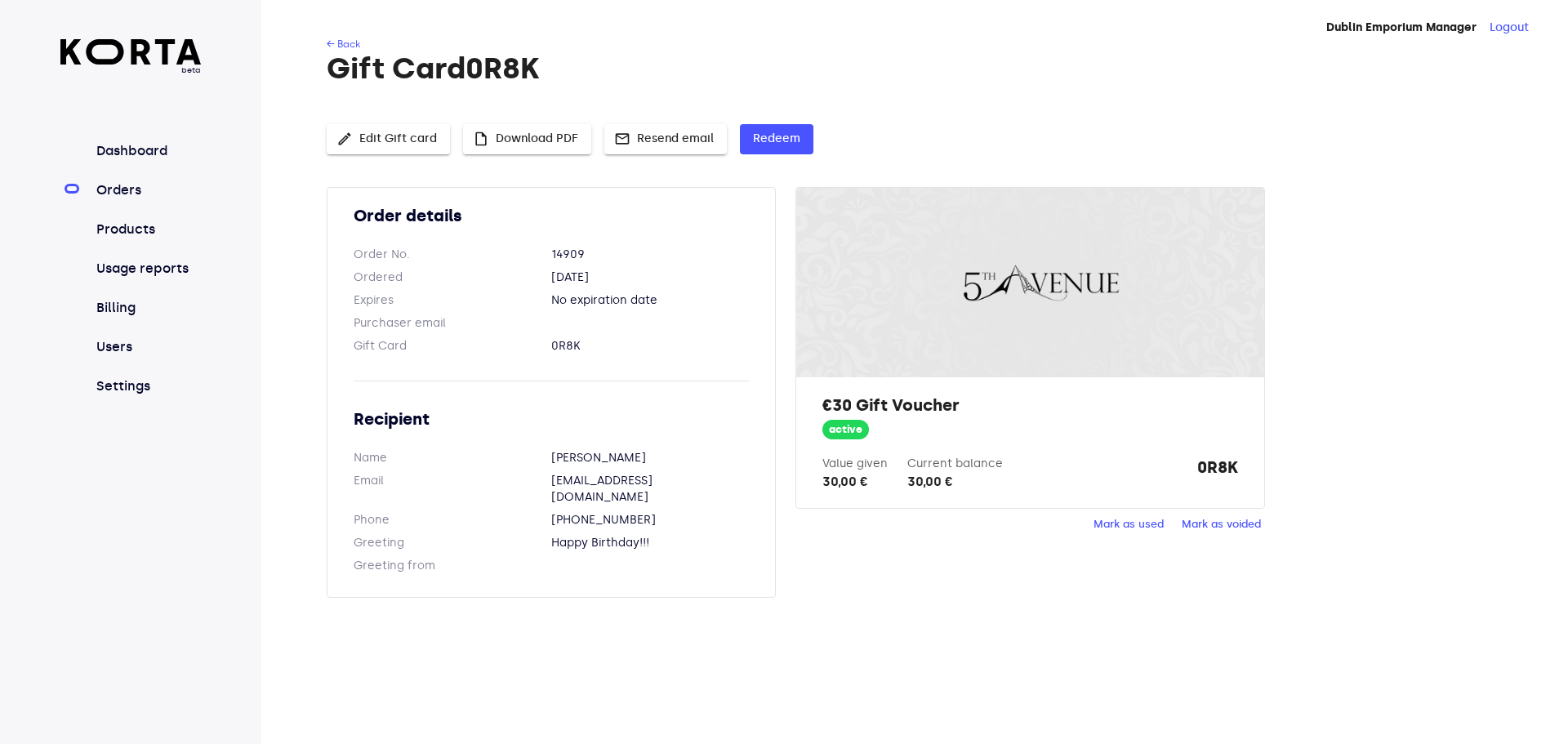
click at [325, 38] on div "← Back Gift Card 0R8K edit Edit Gift card insert_drive_file Download PDF mail R…" at bounding box center [888, 327] width 1254 height 582
click at [338, 44] on link "← Back" at bounding box center [344, 44] width 33 height 11
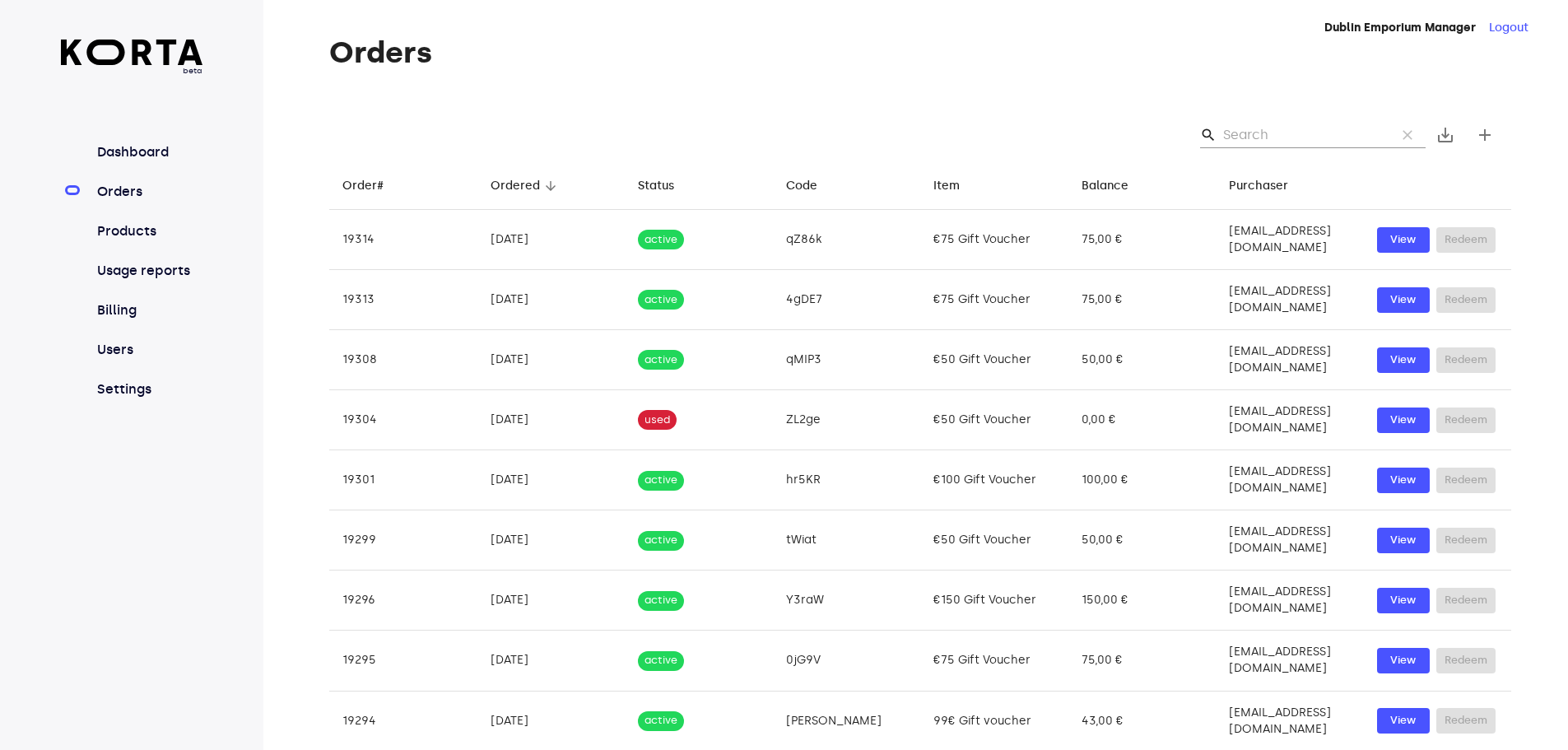
click at [1238, 133] on input "Search" at bounding box center [1303, 135] width 160 height 27
paste input "[DATE]"
type input "[DATE]"
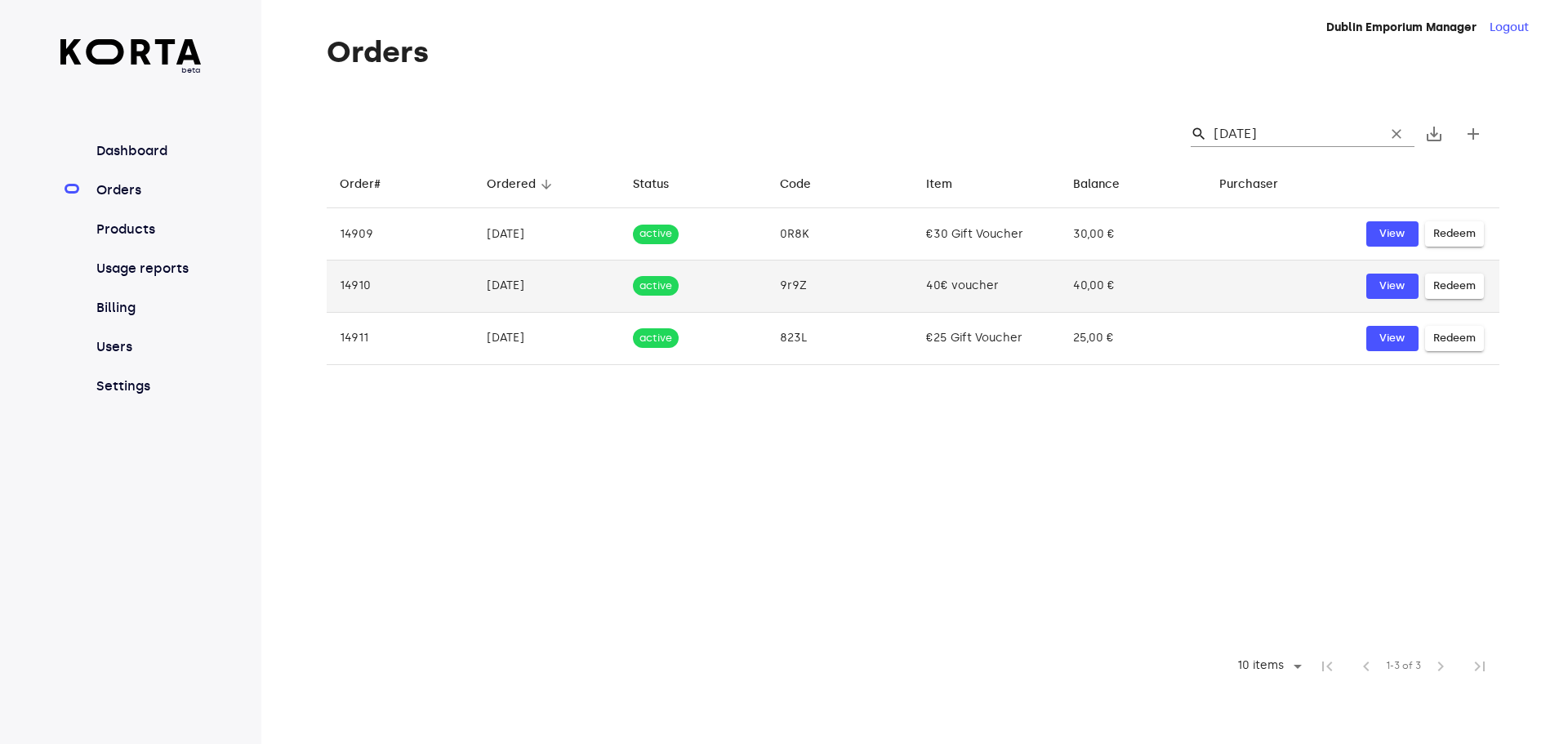
click at [504, 280] on td "[DATE]" at bounding box center [546, 286] width 147 height 52
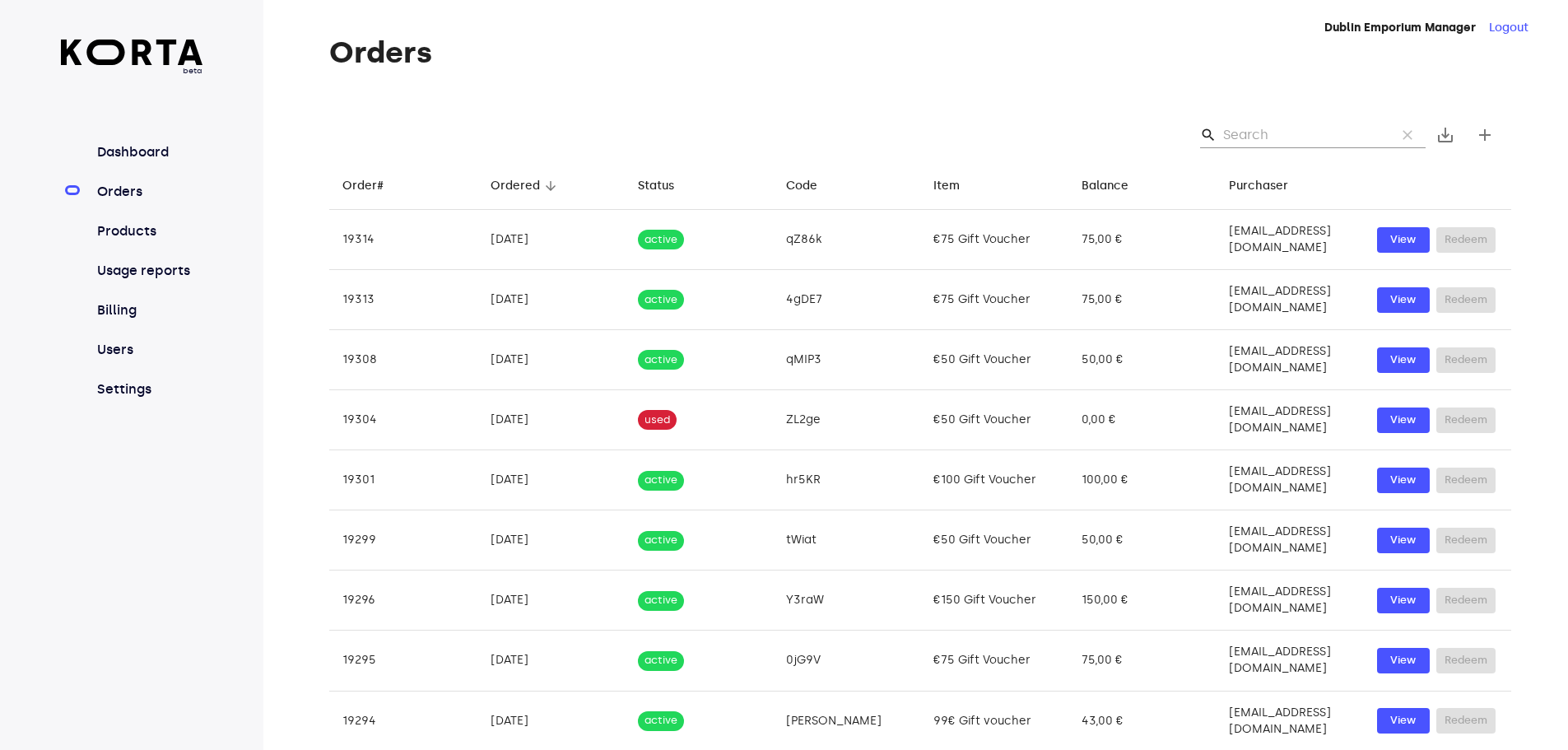
click at [1240, 129] on input "Search" at bounding box center [1303, 135] width 160 height 27
paste input "[DATE]"
type input "[DATE]"
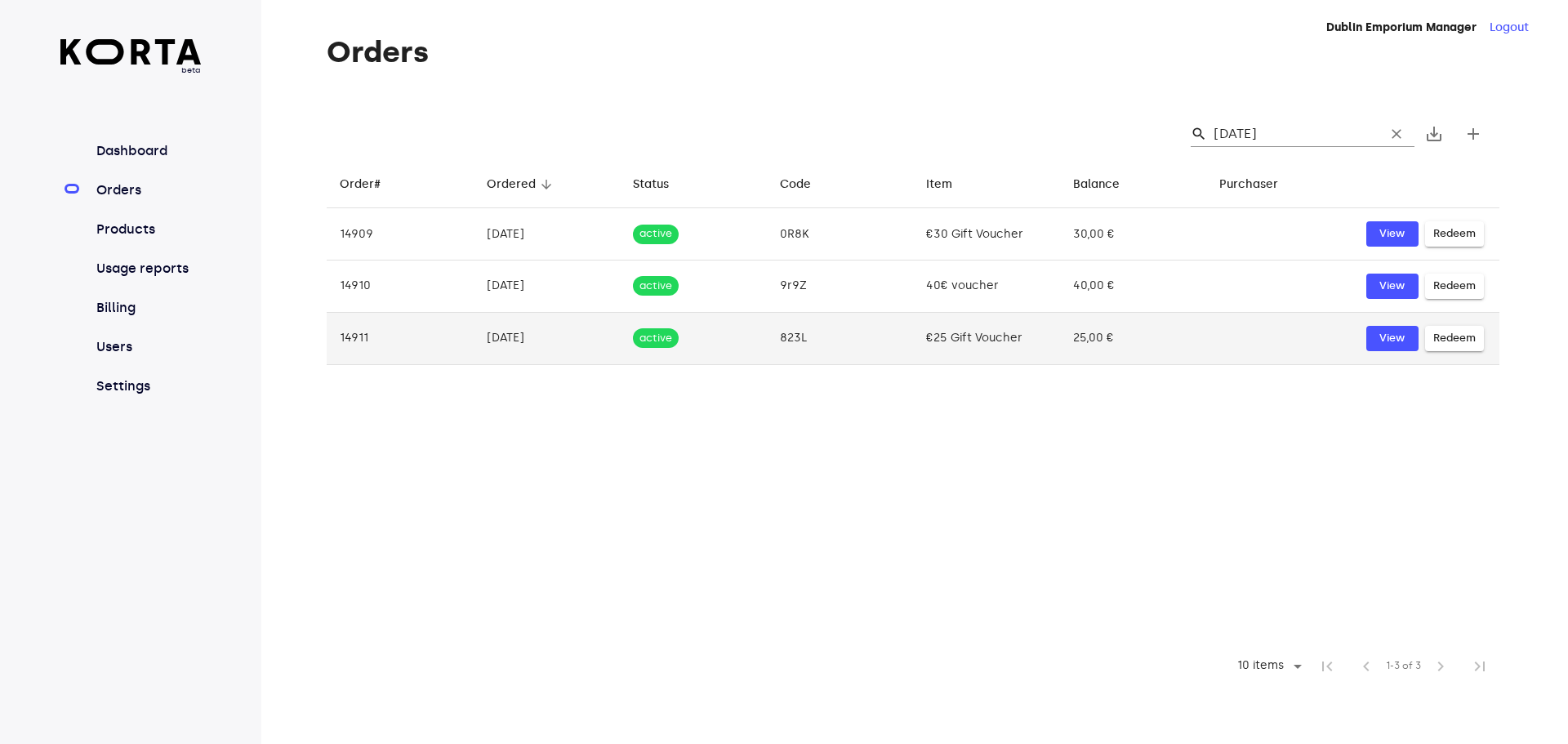
click at [498, 335] on td "[DATE]" at bounding box center [546, 338] width 147 height 52
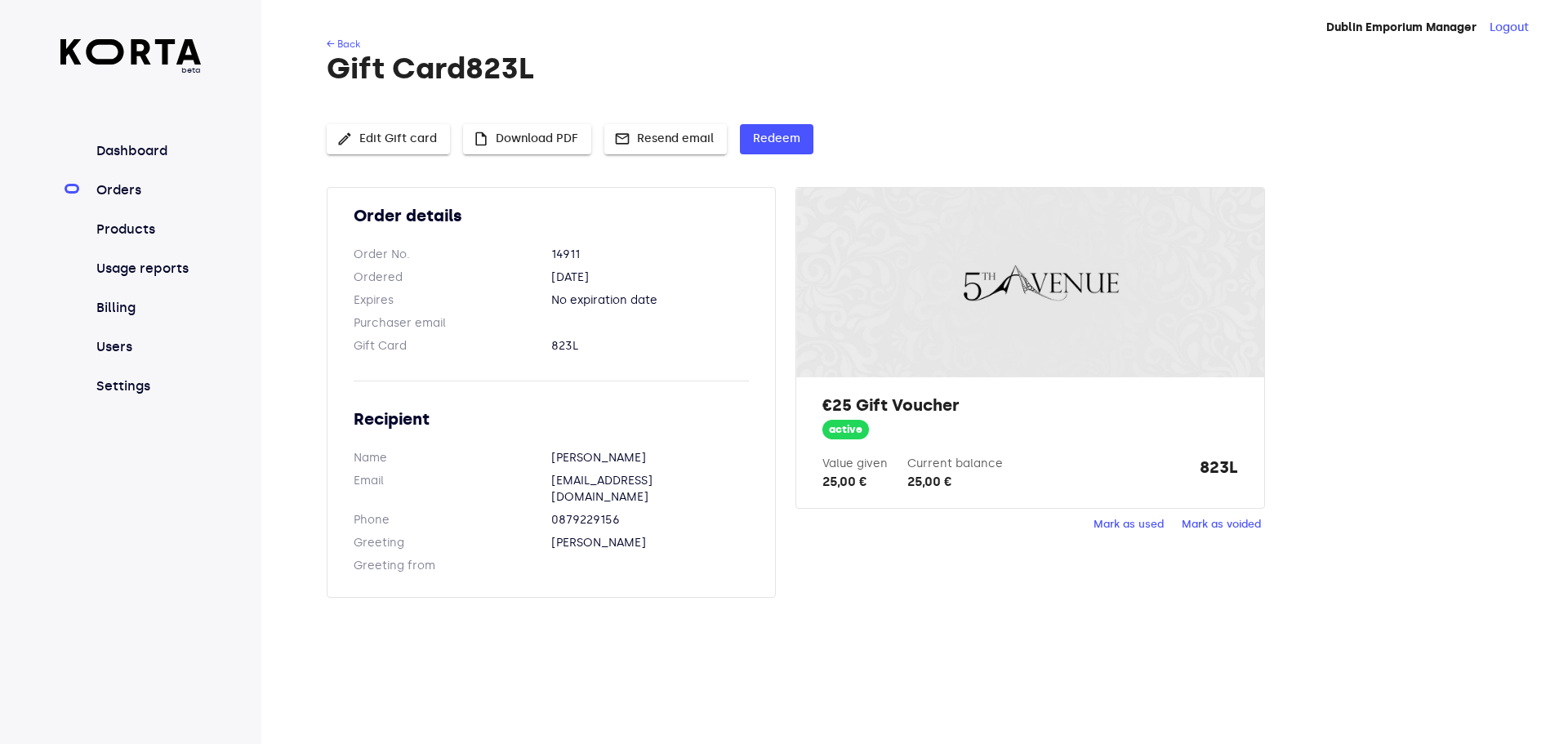
drag, startPoint x: 338, startPoint y: 51, endPoint x: 388, endPoint y: 48, distance: 50.1
click at [338, 52] on h1 "Gift Card 823L" at bounding box center [913, 68] width 1172 height 33
click at [351, 45] on link "← Back" at bounding box center [344, 44] width 33 height 11
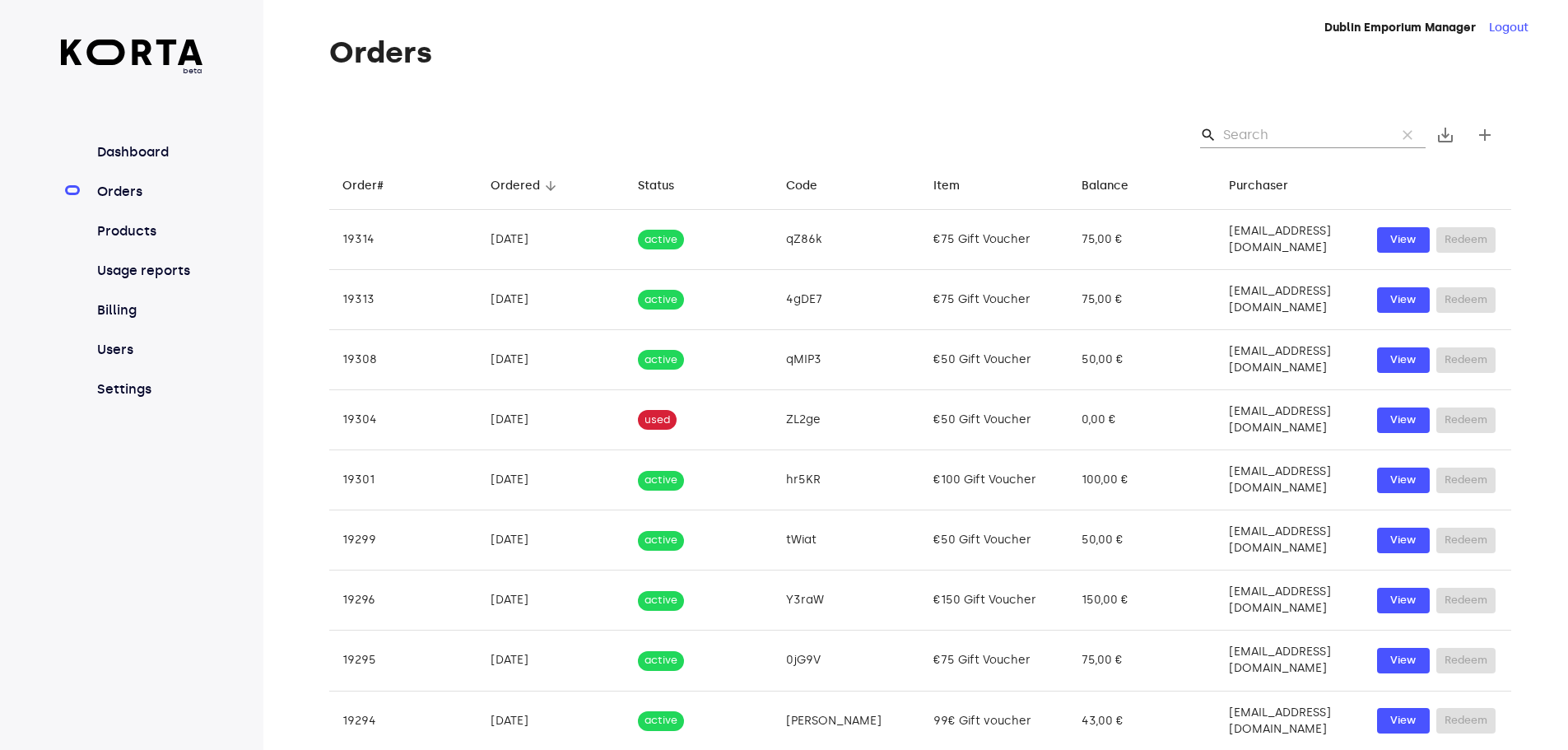
drag, startPoint x: 1268, startPoint y: 129, endPoint x: 1279, endPoint y: 104, distance: 27.3
click at [1274, 125] on input "Search" at bounding box center [1303, 135] width 160 height 27
paste input "[DATE]"
type input "[DATE]"
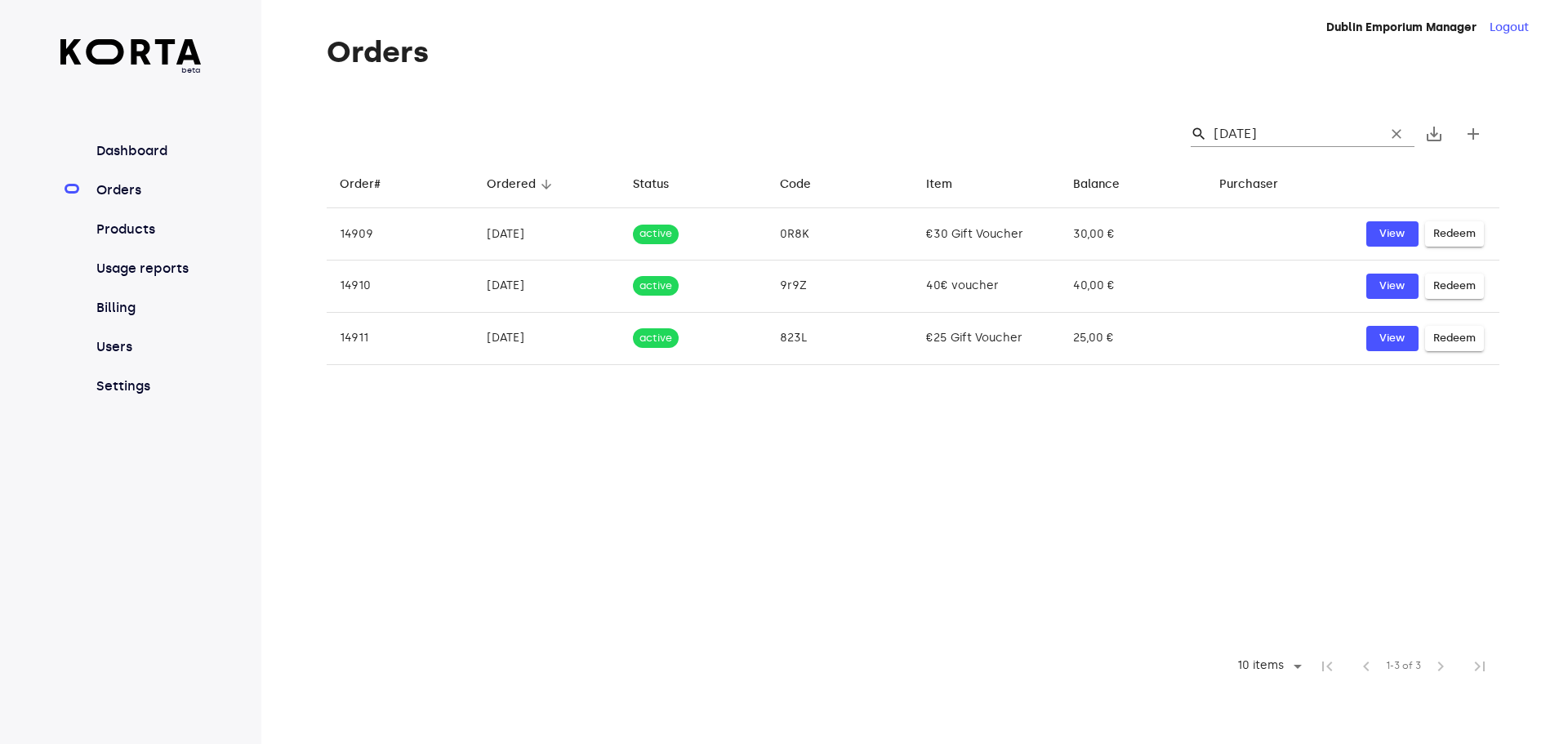
click at [1288, 130] on input "[DATE]" at bounding box center [1293, 134] width 159 height 26
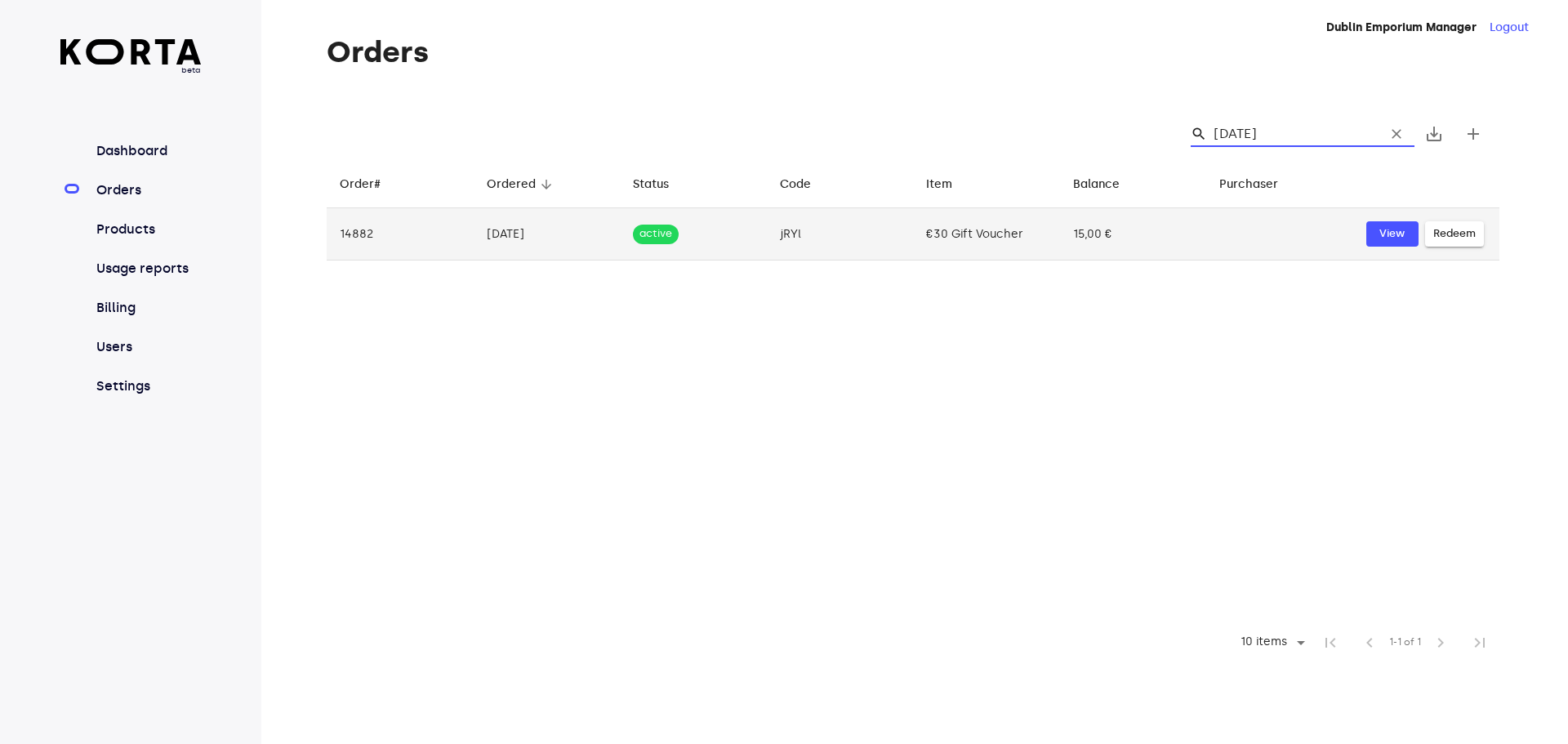
type input "[DATE]"
click at [518, 228] on td "[DATE]" at bounding box center [546, 234] width 147 height 52
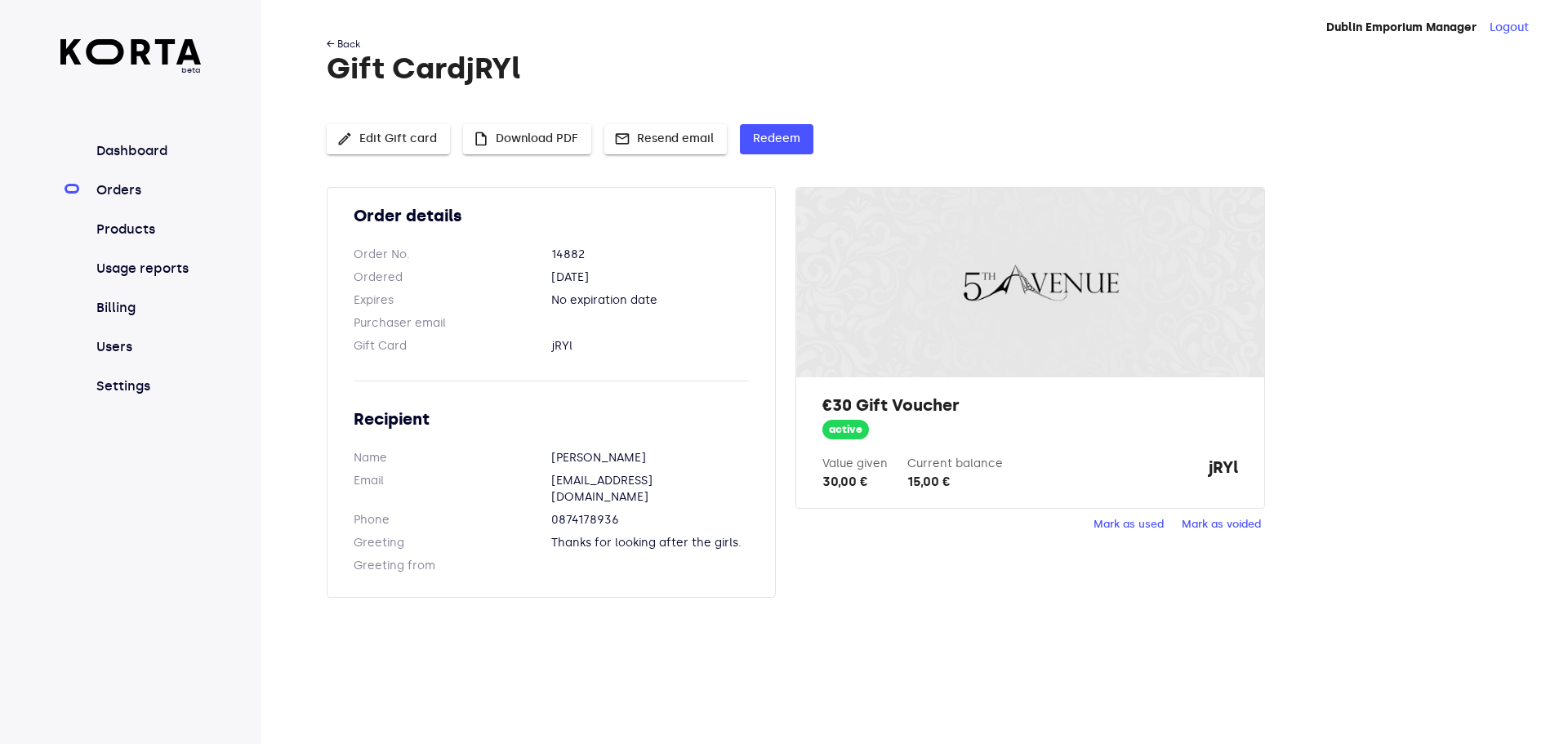
click at [350, 42] on link "← Back" at bounding box center [344, 44] width 33 height 11
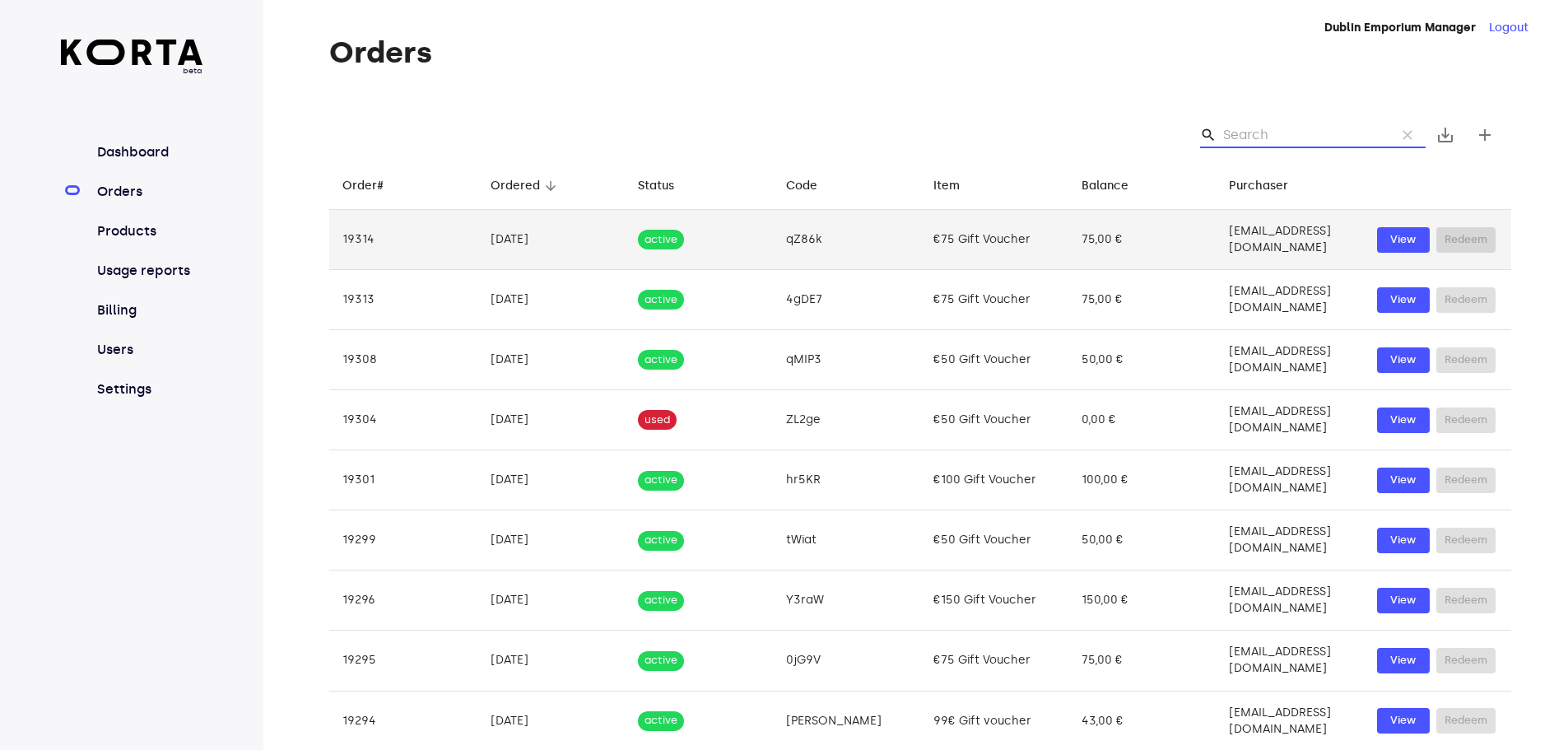
drag, startPoint x: 1265, startPoint y: 132, endPoint x: 1123, endPoint y: 223, distance: 168.7
click at [1262, 134] on input "Search" at bounding box center [1303, 135] width 160 height 27
paste input "[DATE]"
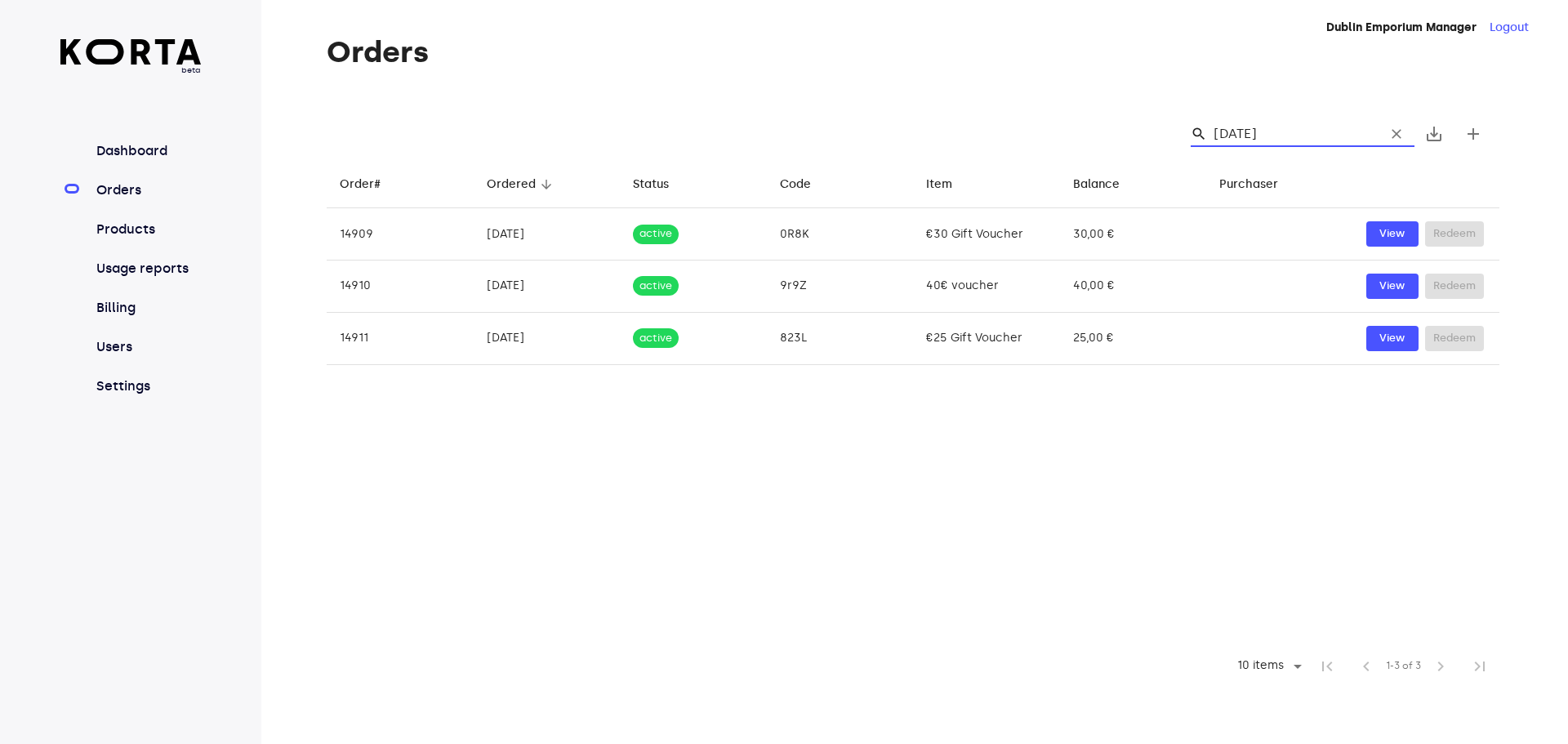
type input "[DATE]"
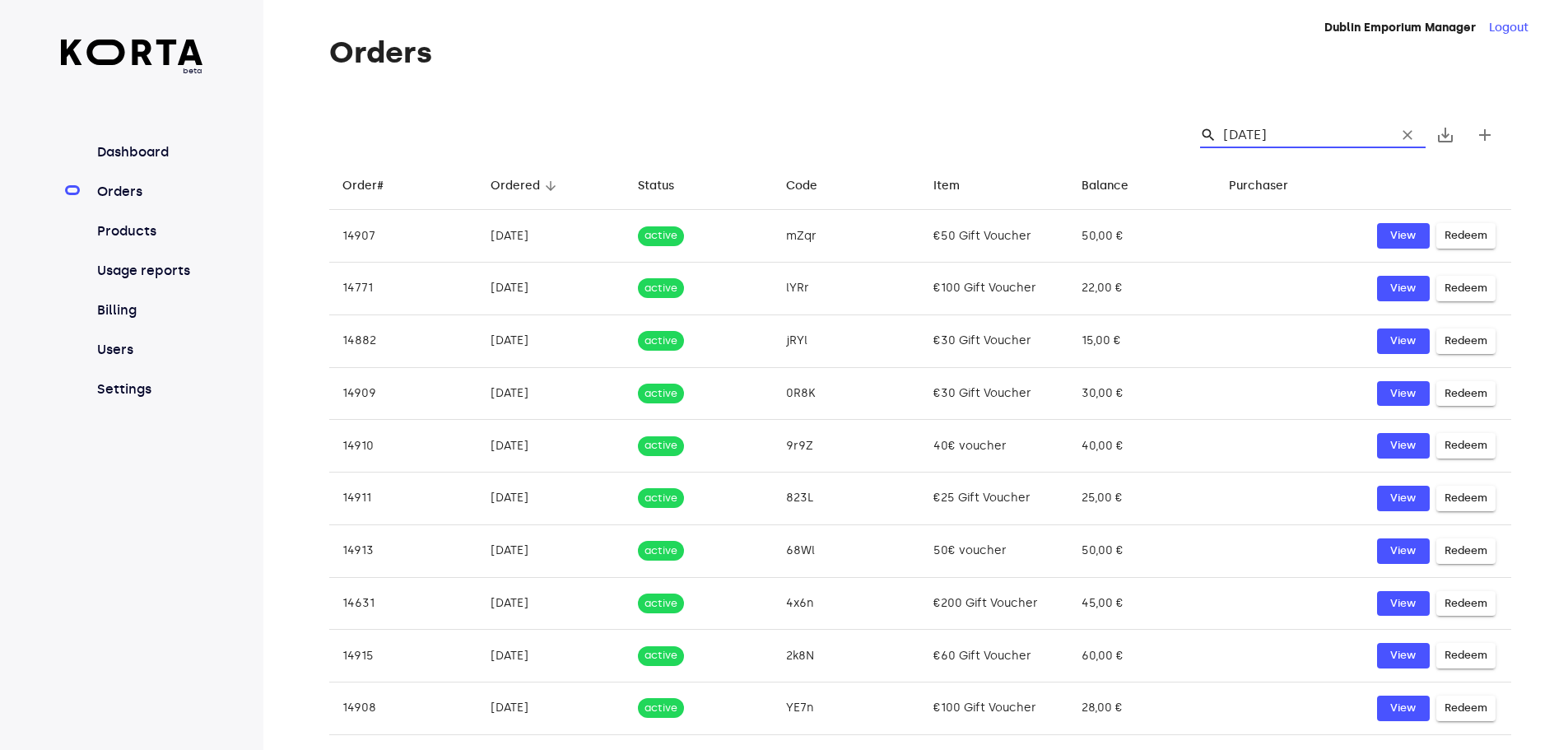
click at [1301, 134] on input "[DATE]" at bounding box center [1303, 135] width 160 height 27
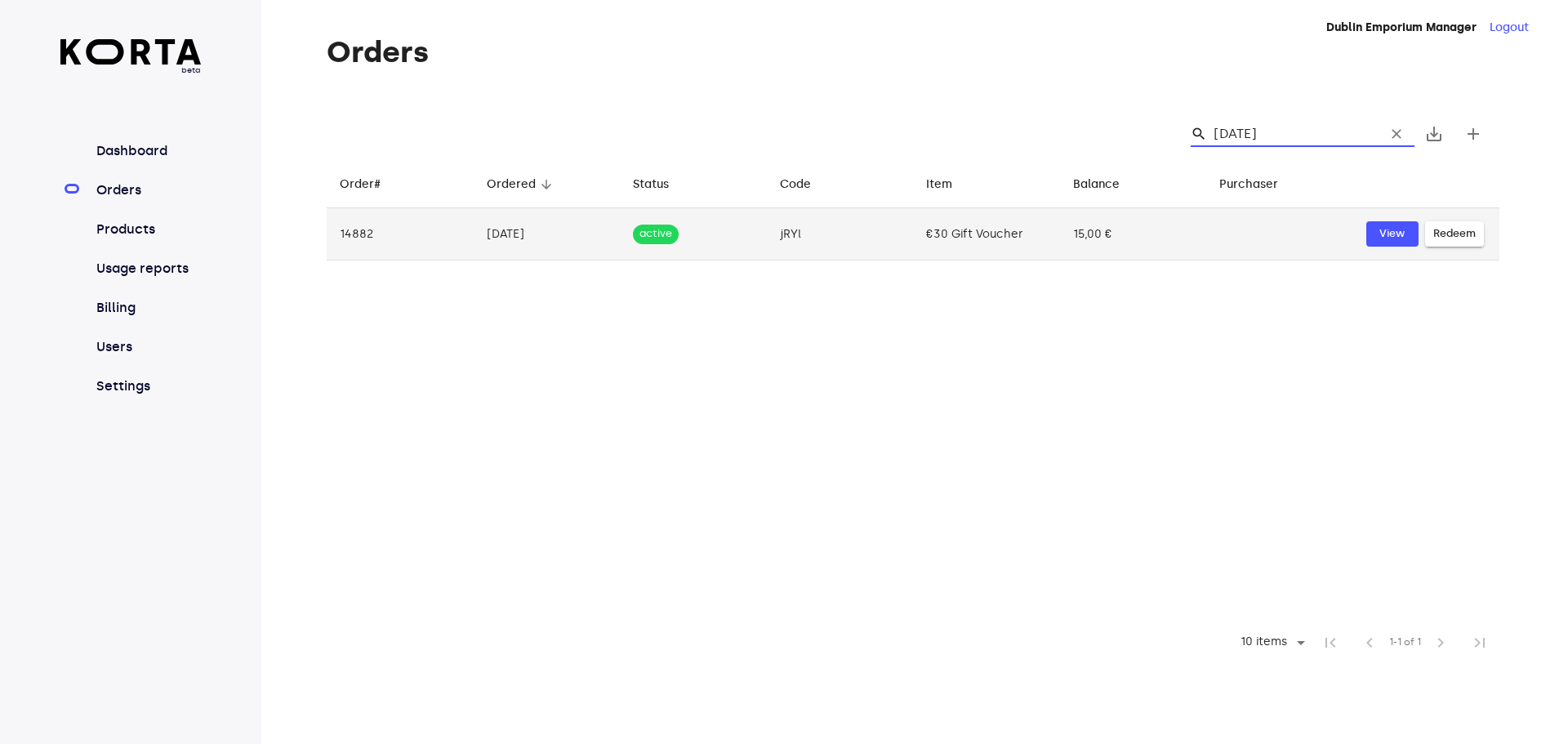
type input "[DATE]"
click at [502, 245] on td "[DATE]" at bounding box center [546, 234] width 147 height 52
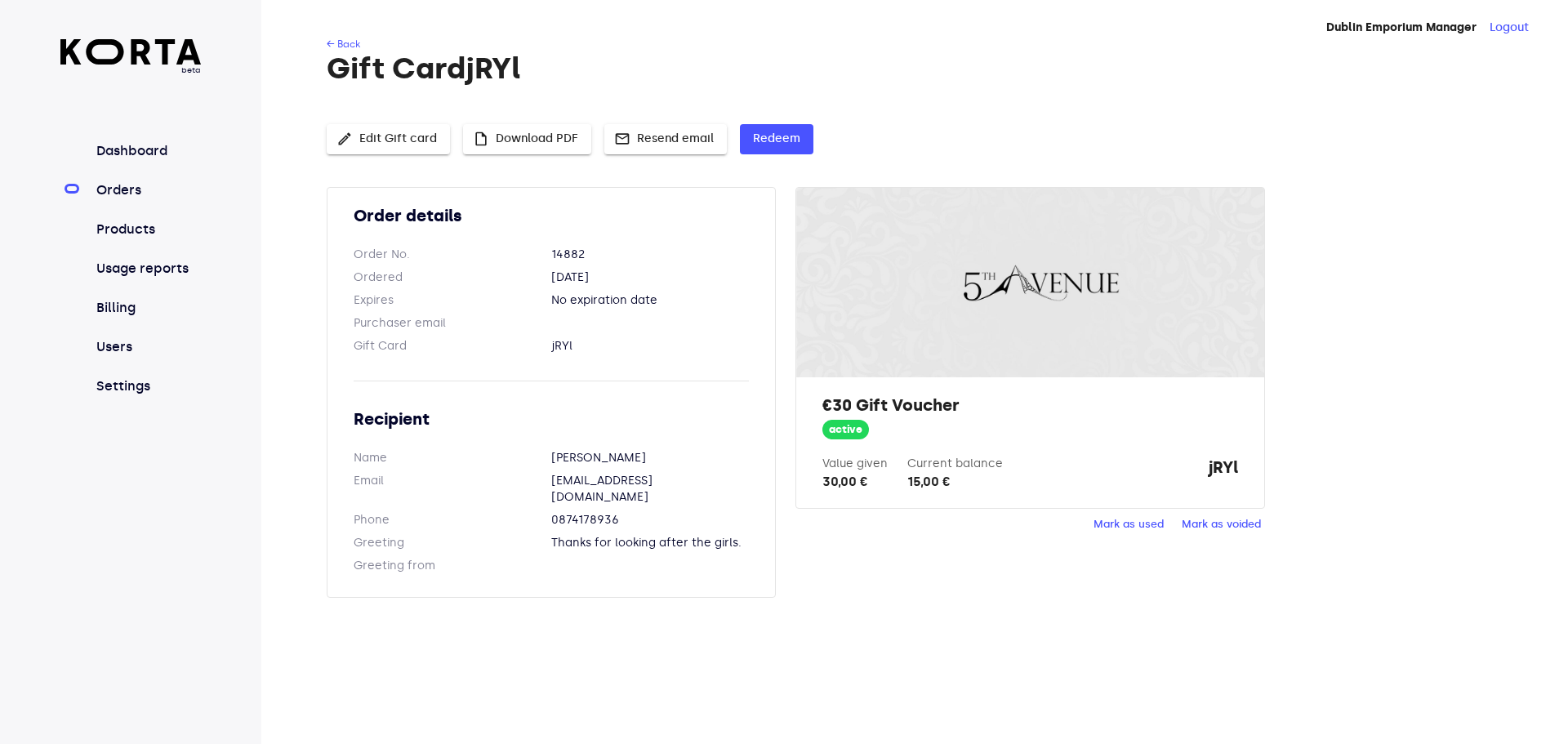
click at [342, 38] on div "← Back Gift Card jRYl edit Edit Gift card insert_drive_file Download PDF mail R…" at bounding box center [888, 327] width 1254 height 582
click at [318, 44] on div "← Back Gift Card jRYl edit Edit Gift card insert_drive_file Download PDF mail R…" at bounding box center [888, 327] width 1254 height 582
click at [342, 52] on h1 "Gift Card jRYl" at bounding box center [913, 68] width 1172 height 33
click at [344, 46] on link "← Back" at bounding box center [344, 44] width 33 height 11
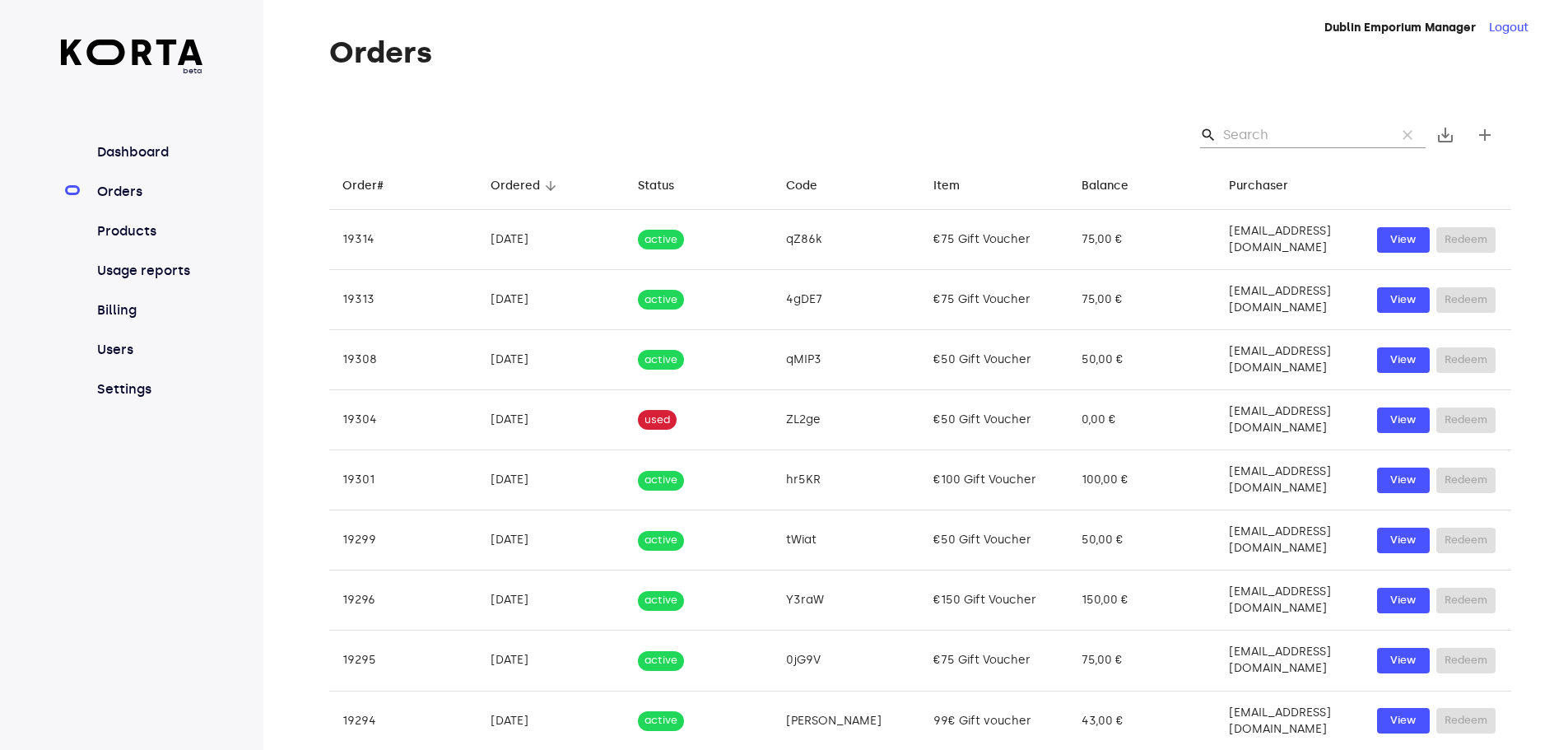
click at [1290, 136] on input "Search" at bounding box center [1303, 135] width 160 height 27
paste input "[DATE]"
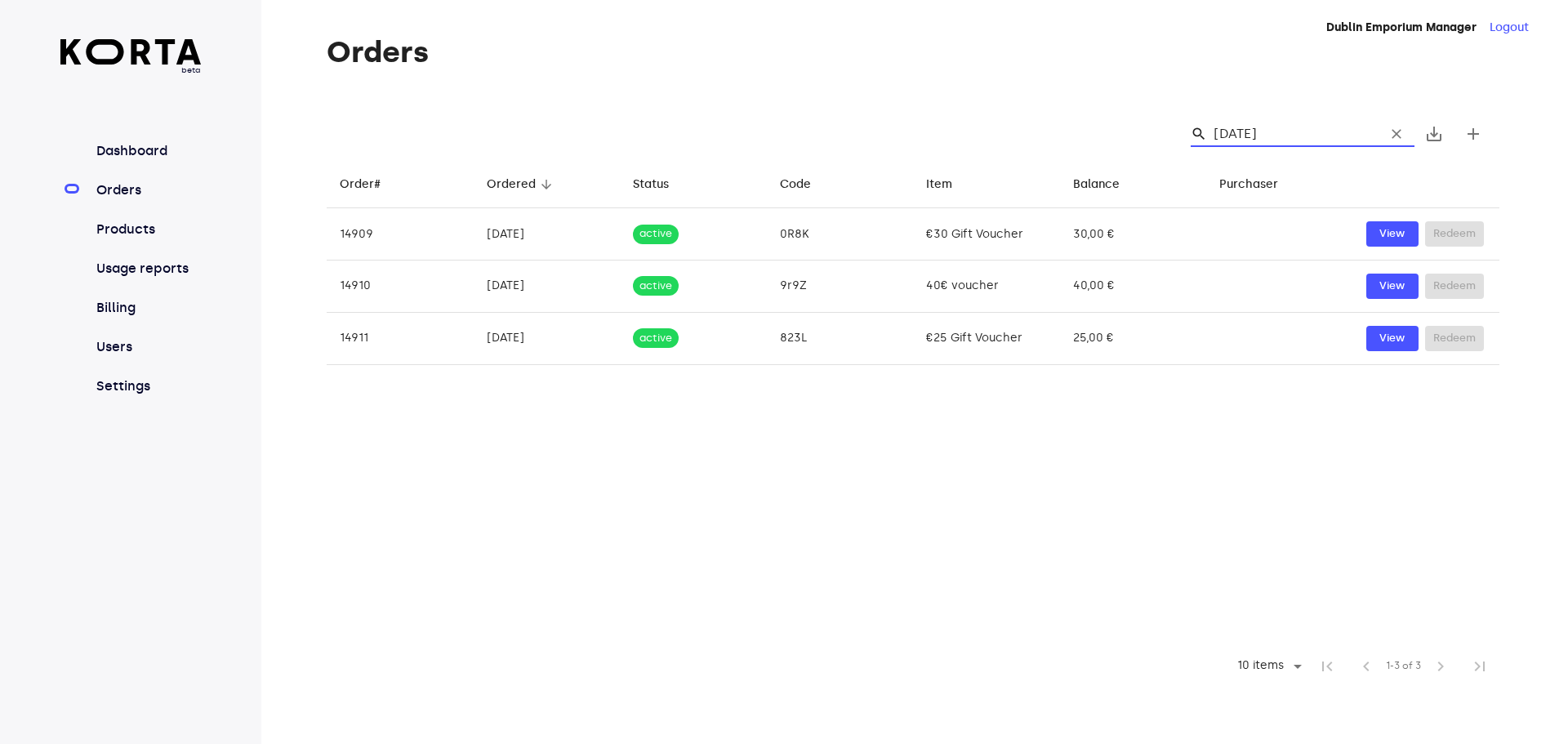
type input "[DATE]"
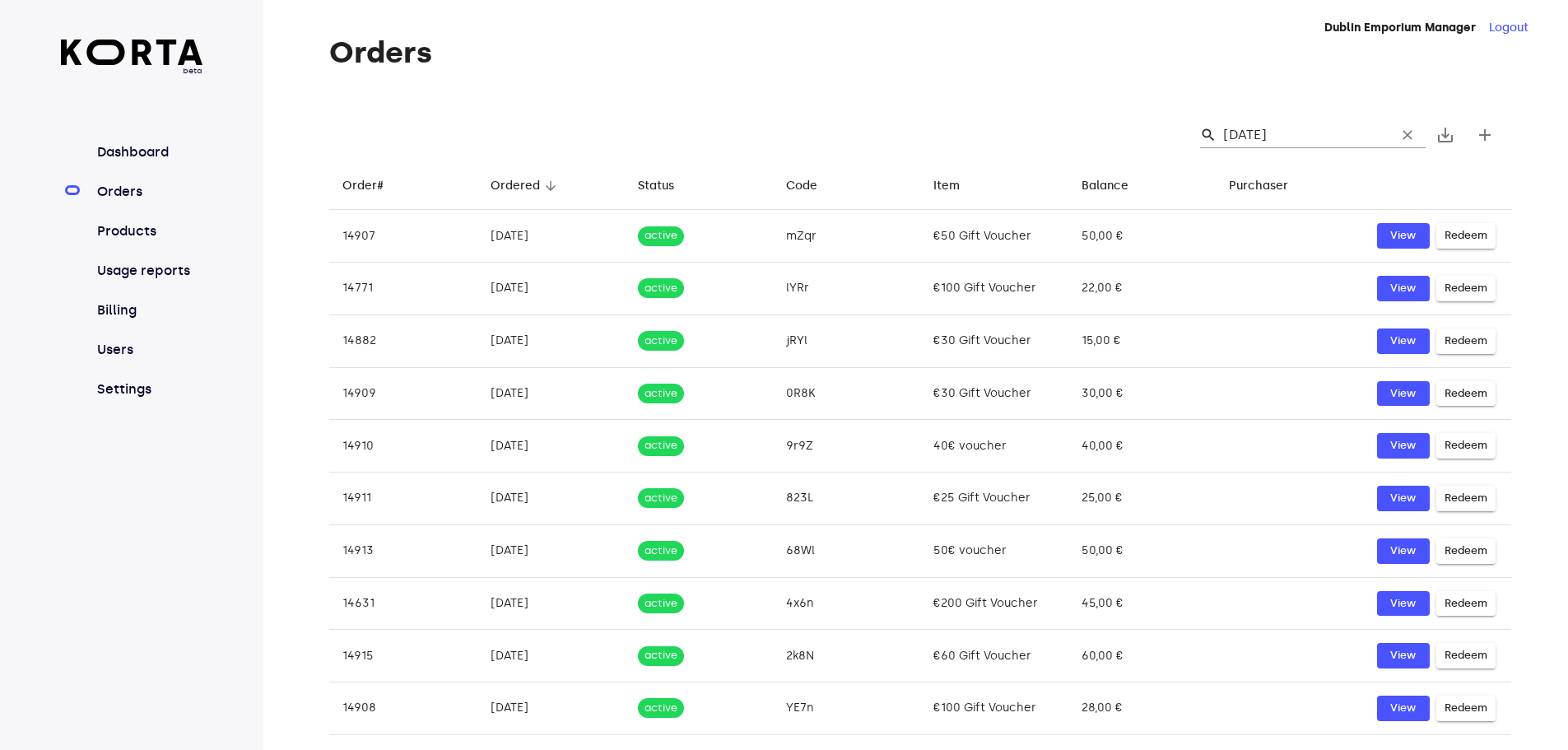
click at [1313, 133] on input "[DATE]" at bounding box center [1303, 135] width 160 height 27
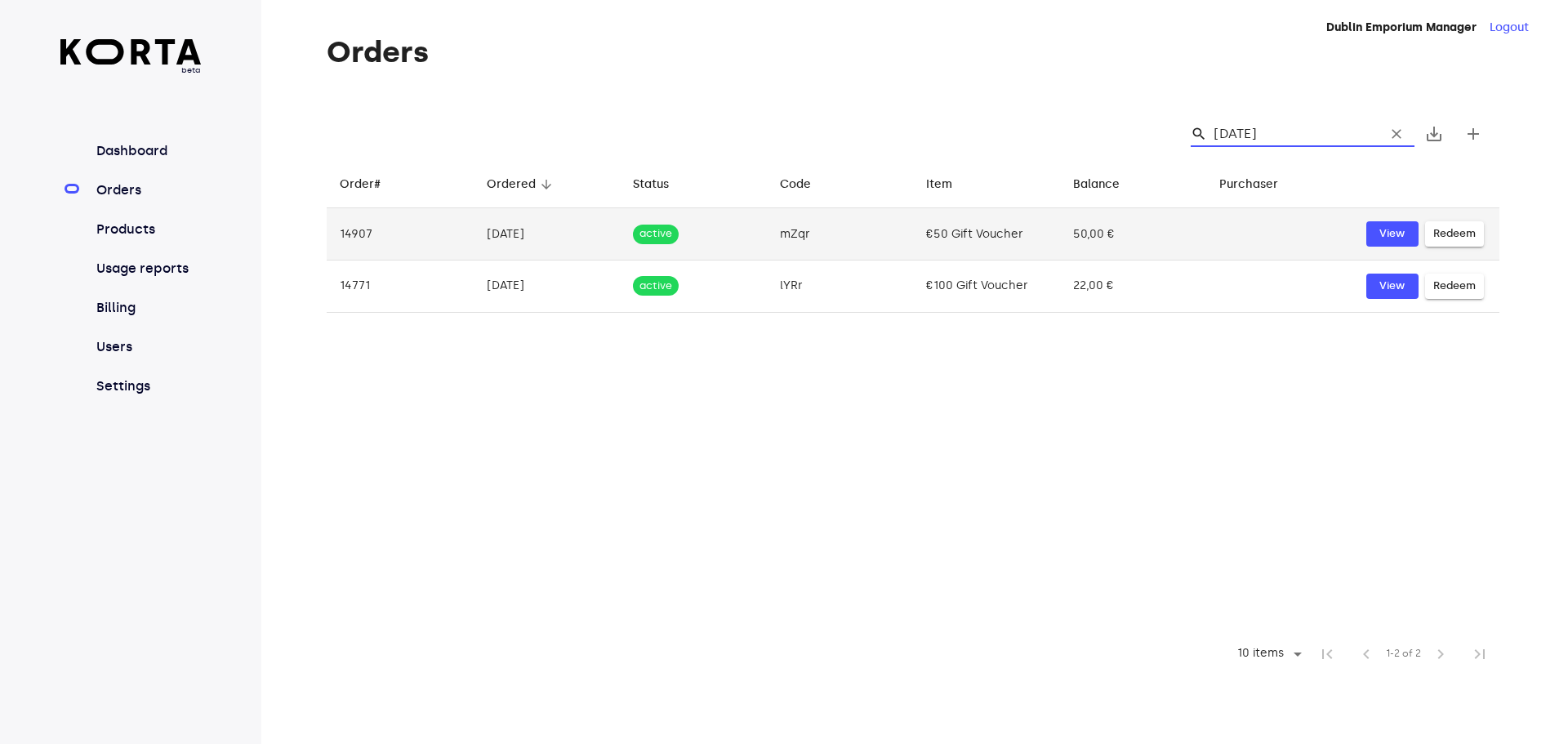
type input "[DATE]"
click at [515, 231] on td "[DATE]" at bounding box center [546, 234] width 147 height 52
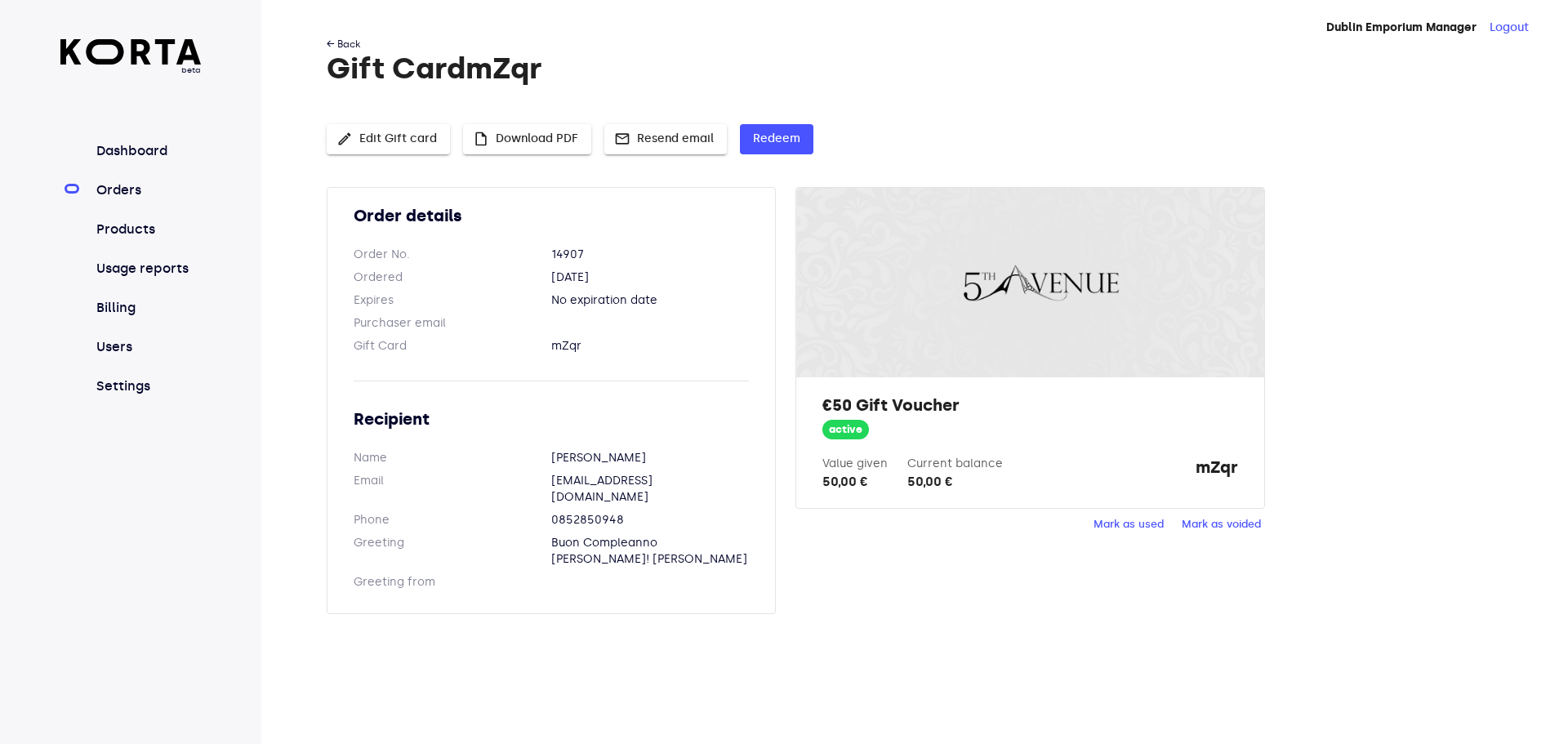
click at [347, 42] on link "← Back" at bounding box center [344, 44] width 33 height 11
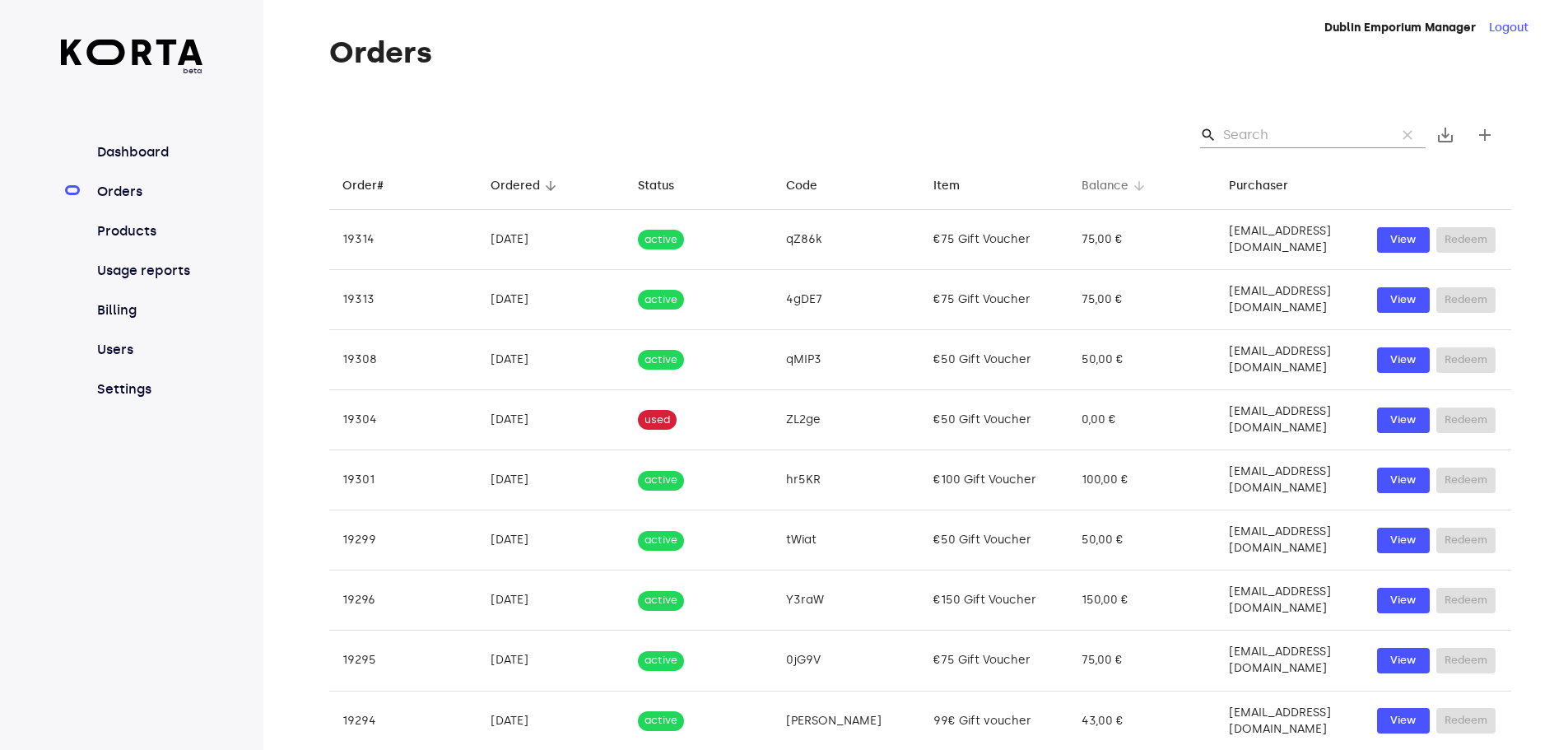
drag, startPoint x: 1277, startPoint y: 129, endPoint x: 1080, endPoint y: 195, distance: 207.8
click at [1279, 129] on input "Search" at bounding box center [1303, 135] width 160 height 27
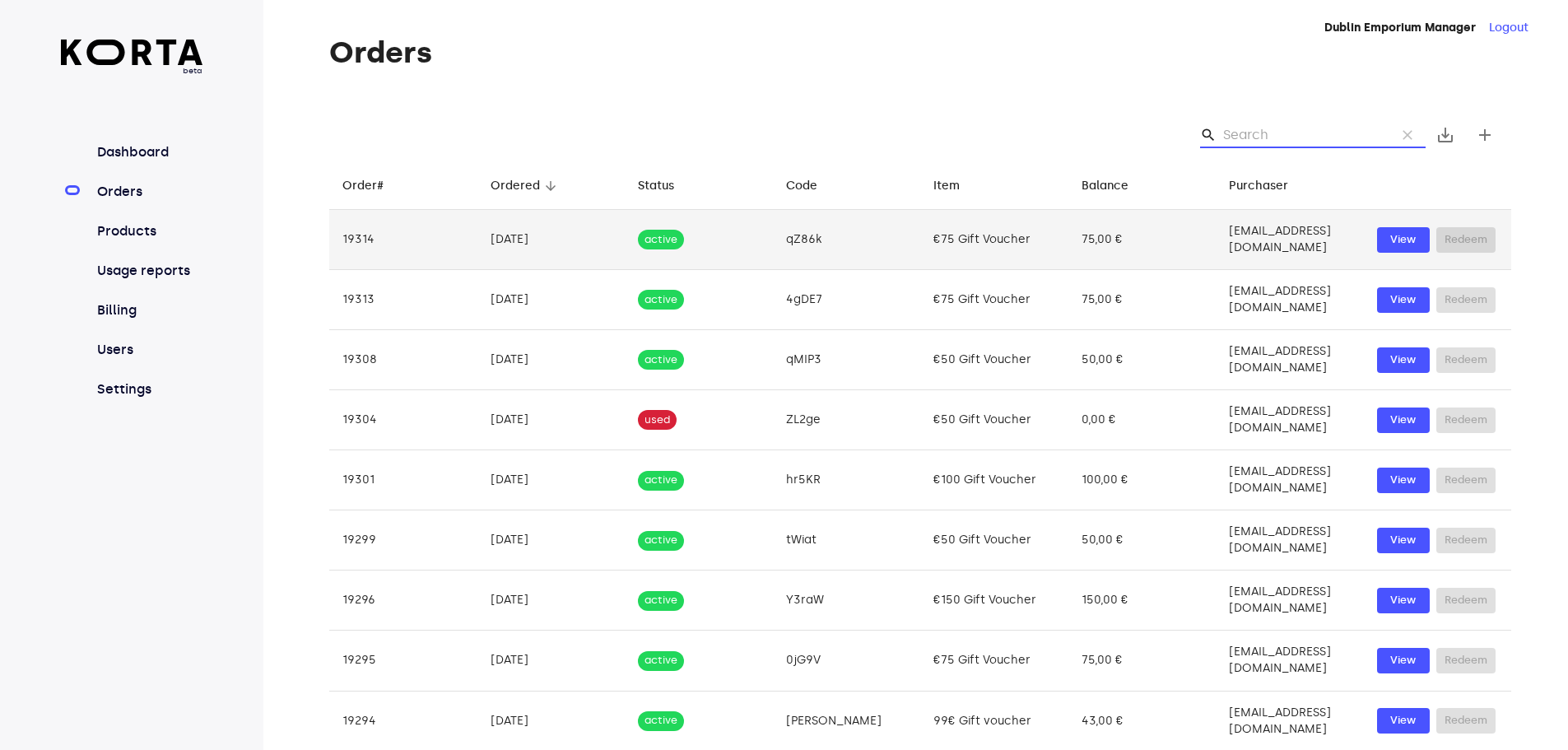
paste input "[DATE]"
type input "[DATE]"
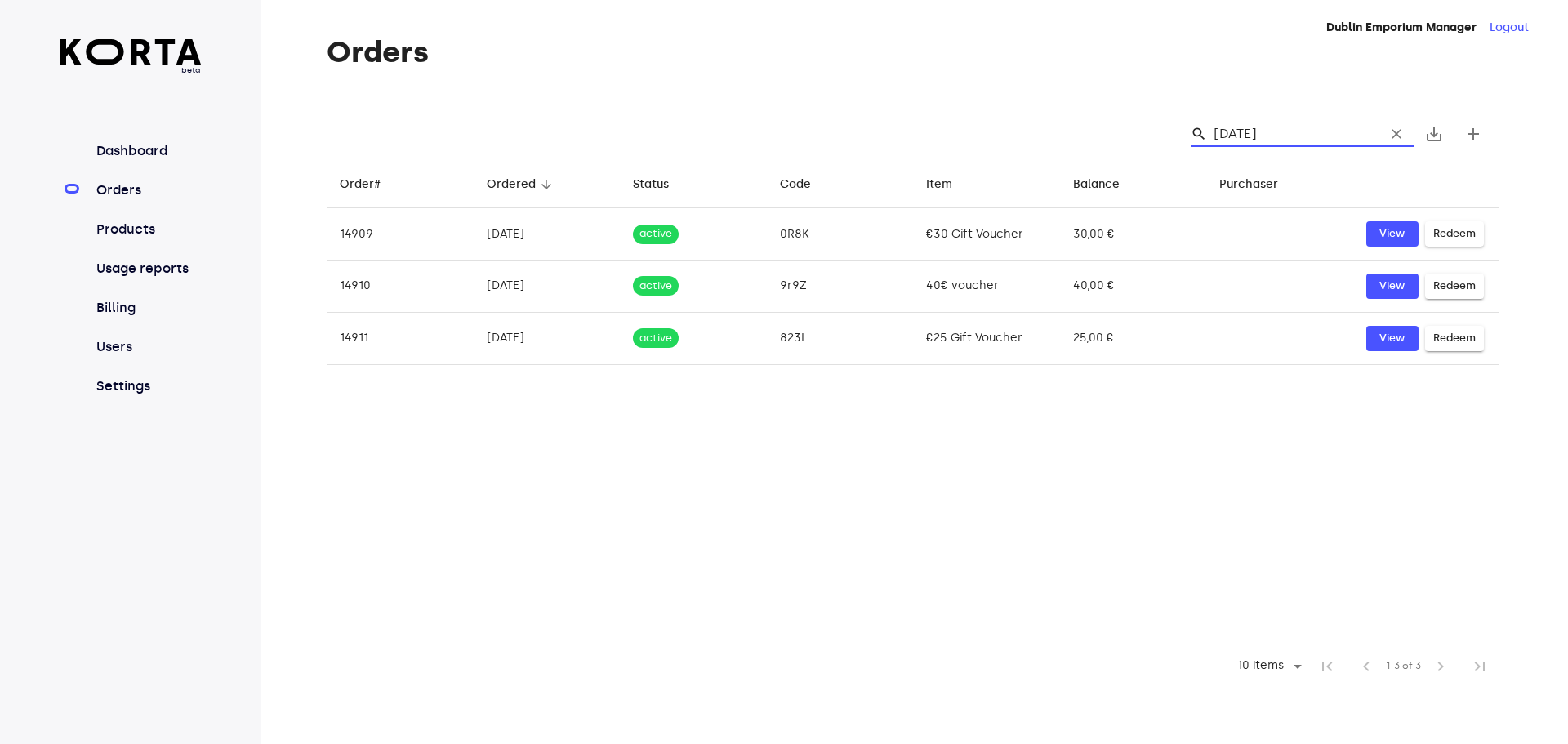
click at [1306, 123] on input "[DATE]" at bounding box center [1293, 134] width 159 height 26
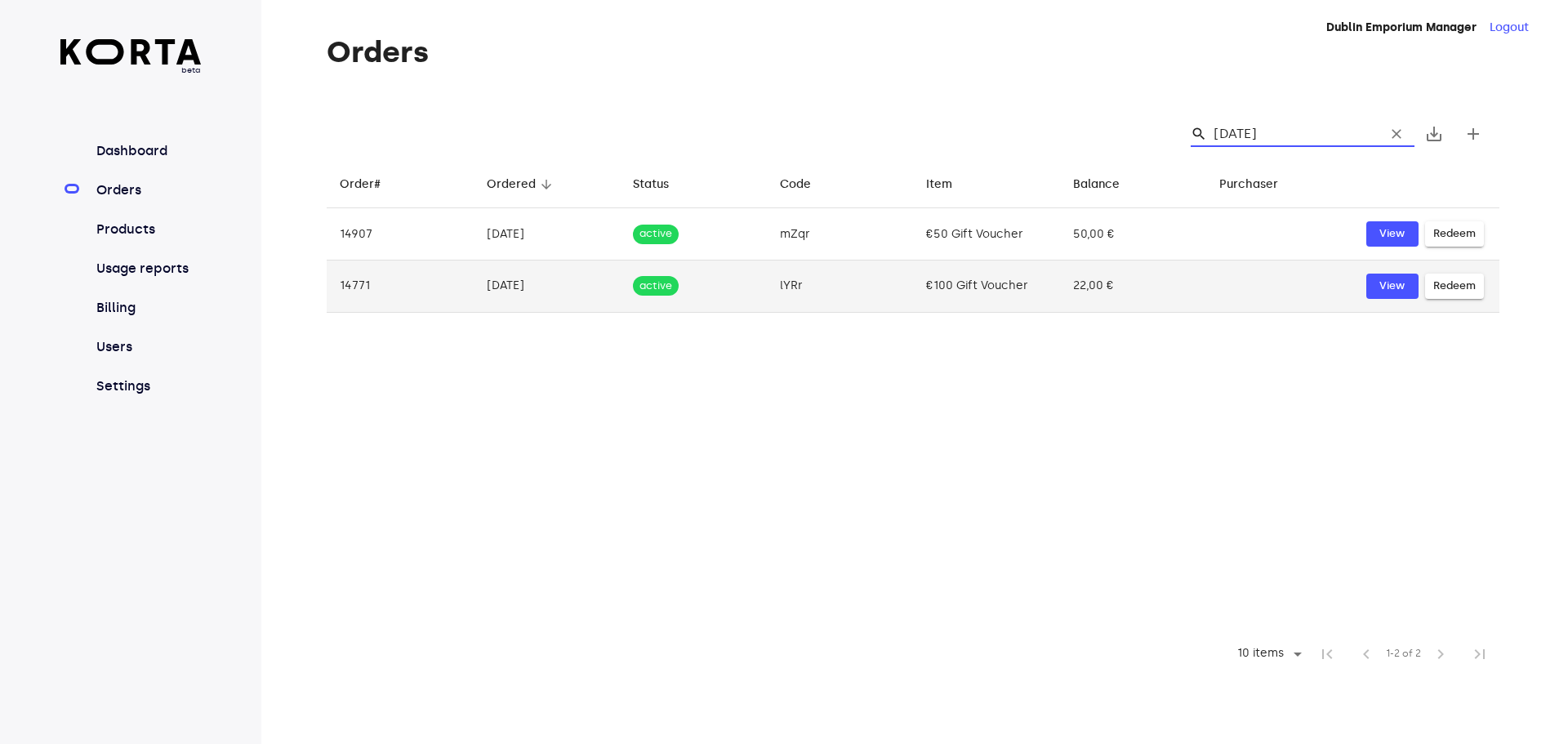
type input "[DATE]"
click at [507, 281] on td "[DATE]" at bounding box center [546, 286] width 147 height 52
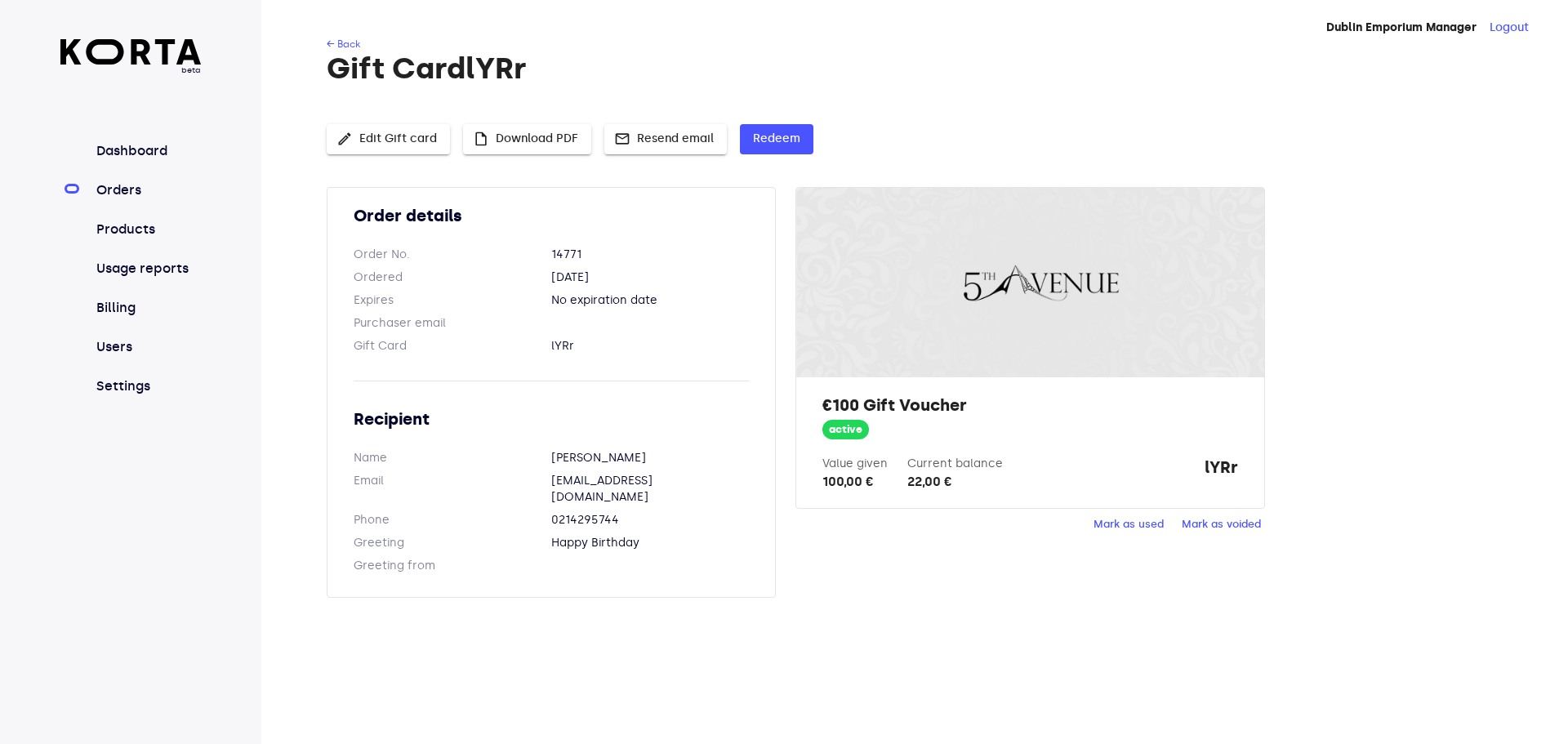
click at [325, 39] on div "← Back Gift Card lYRr edit Edit Gift card insert_drive_file Download PDF mail R…" at bounding box center [888, 327] width 1254 height 582
click at [346, 43] on link "← Back" at bounding box center [344, 44] width 33 height 11
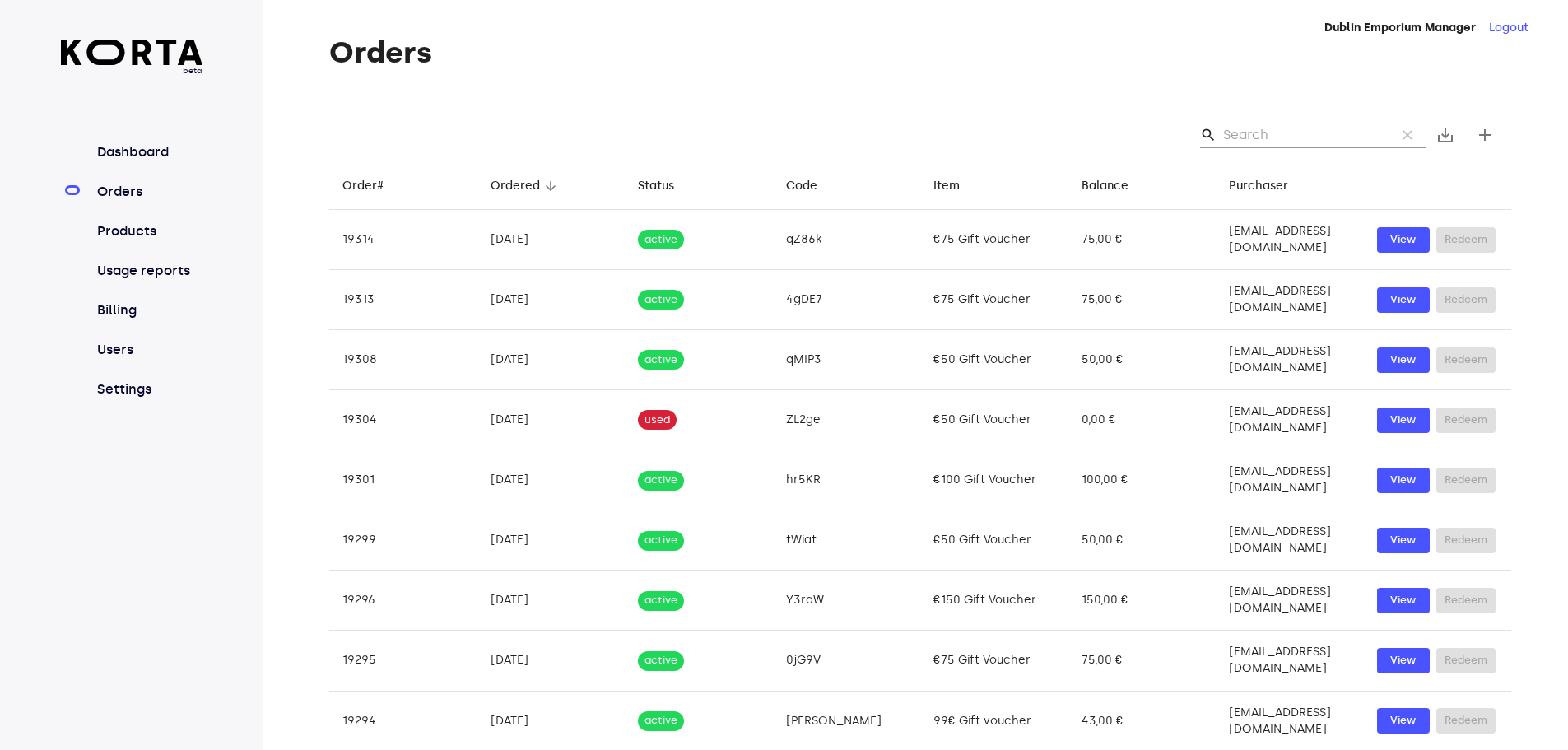
click at [1234, 133] on input "Search" at bounding box center [1303, 135] width 160 height 27
paste input "[DATE]"
type input "[DATE]"
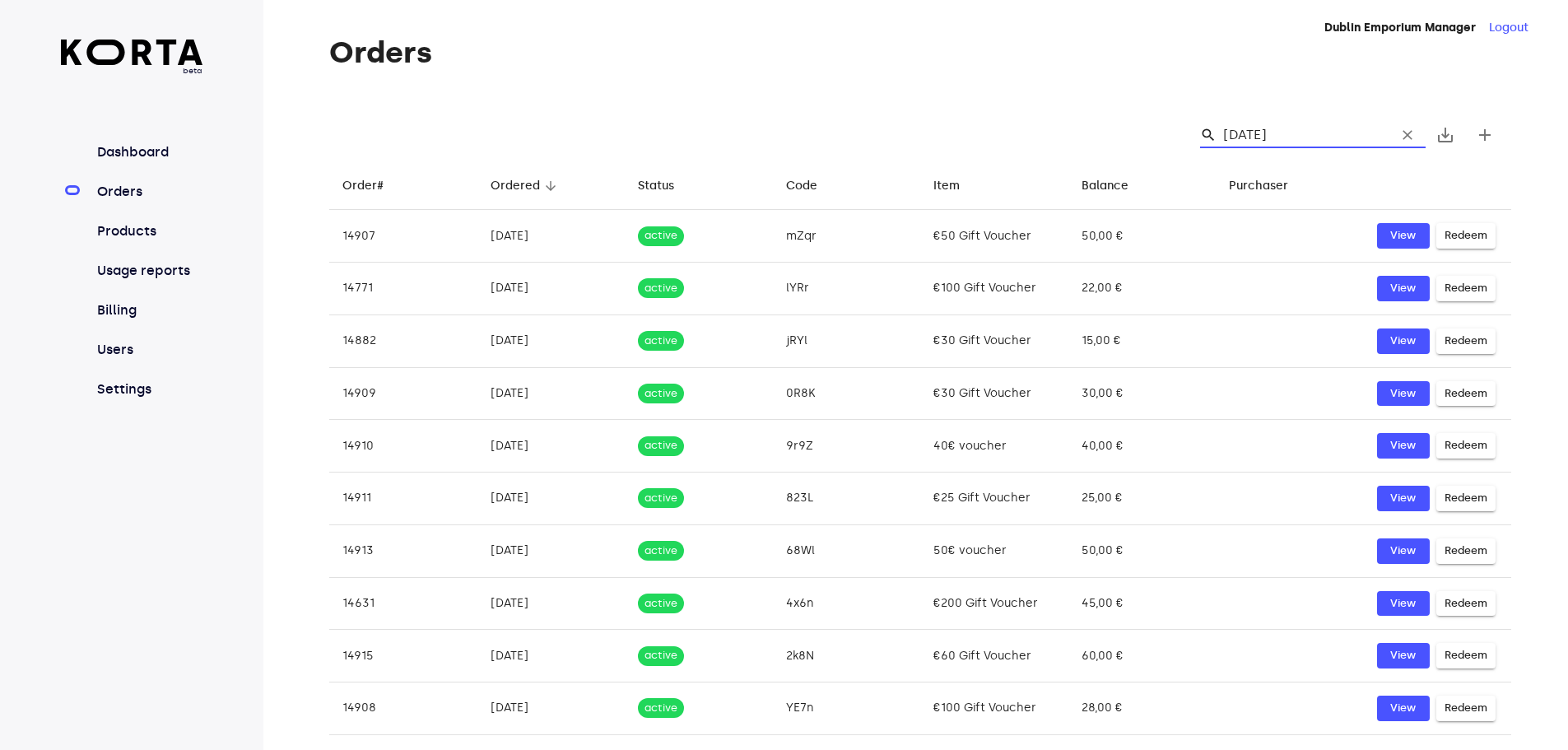
click at [1309, 144] on input "[DATE]" at bounding box center [1303, 135] width 160 height 27
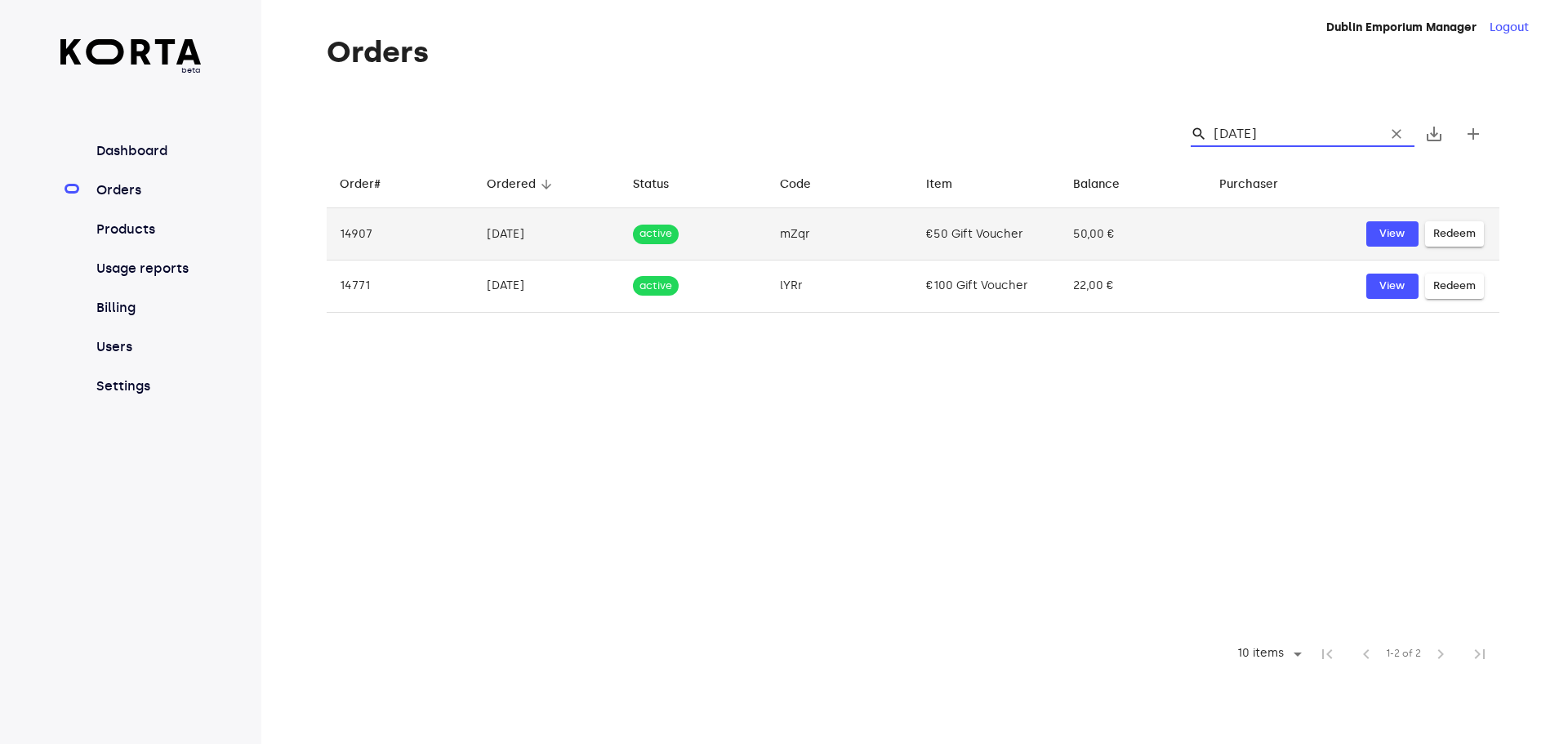
type input "[DATE]"
click at [516, 234] on td "[DATE]" at bounding box center [546, 234] width 147 height 52
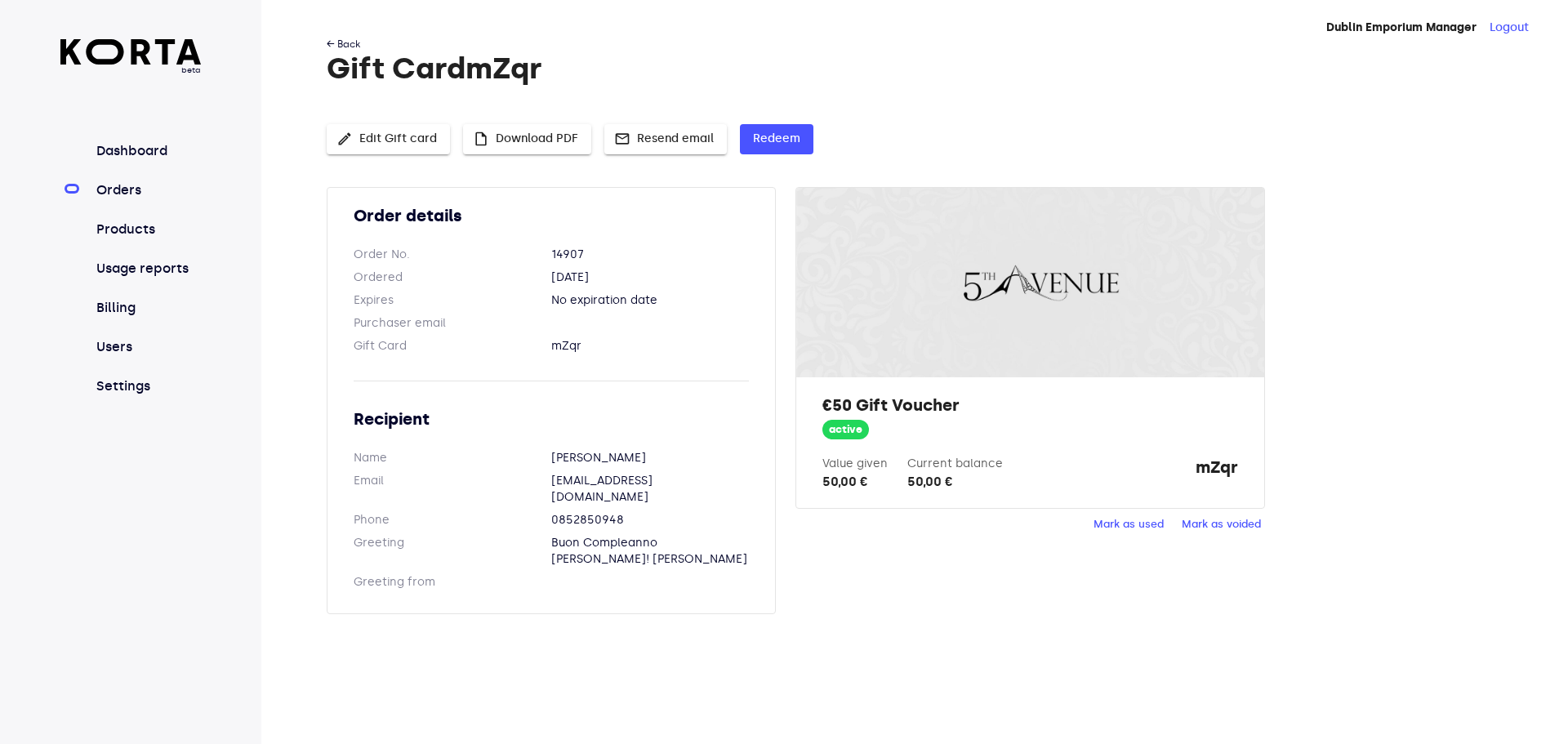
click at [338, 49] on link "← Back" at bounding box center [344, 44] width 33 height 11
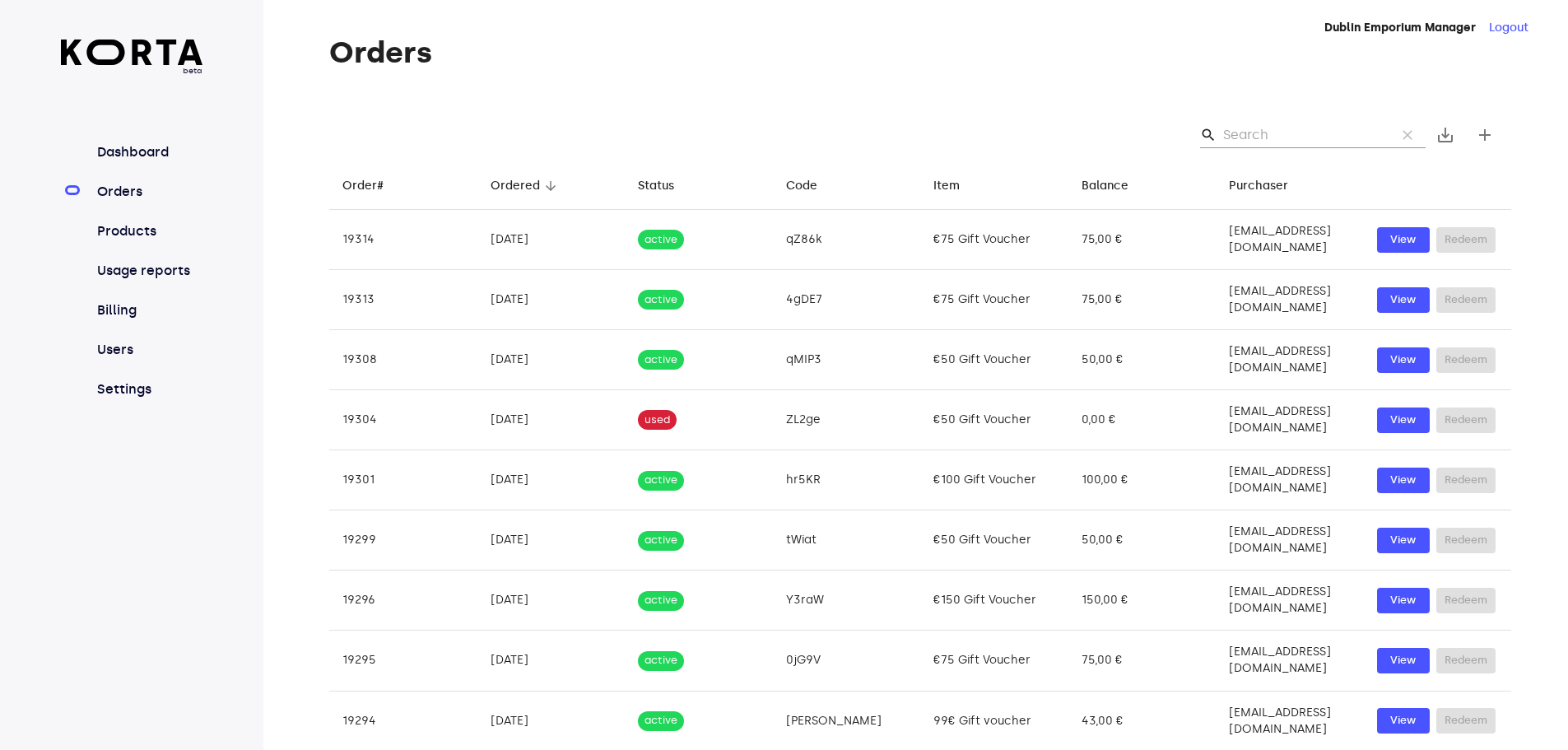
click at [1320, 124] on input "Search" at bounding box center [1303, 135] width 160 height 27
paste input "[EMAIL_ADDRESS][DOMAIN_NAME]"
type input "[EMAIL_ADDRESS][DOMAIN_NAME]"
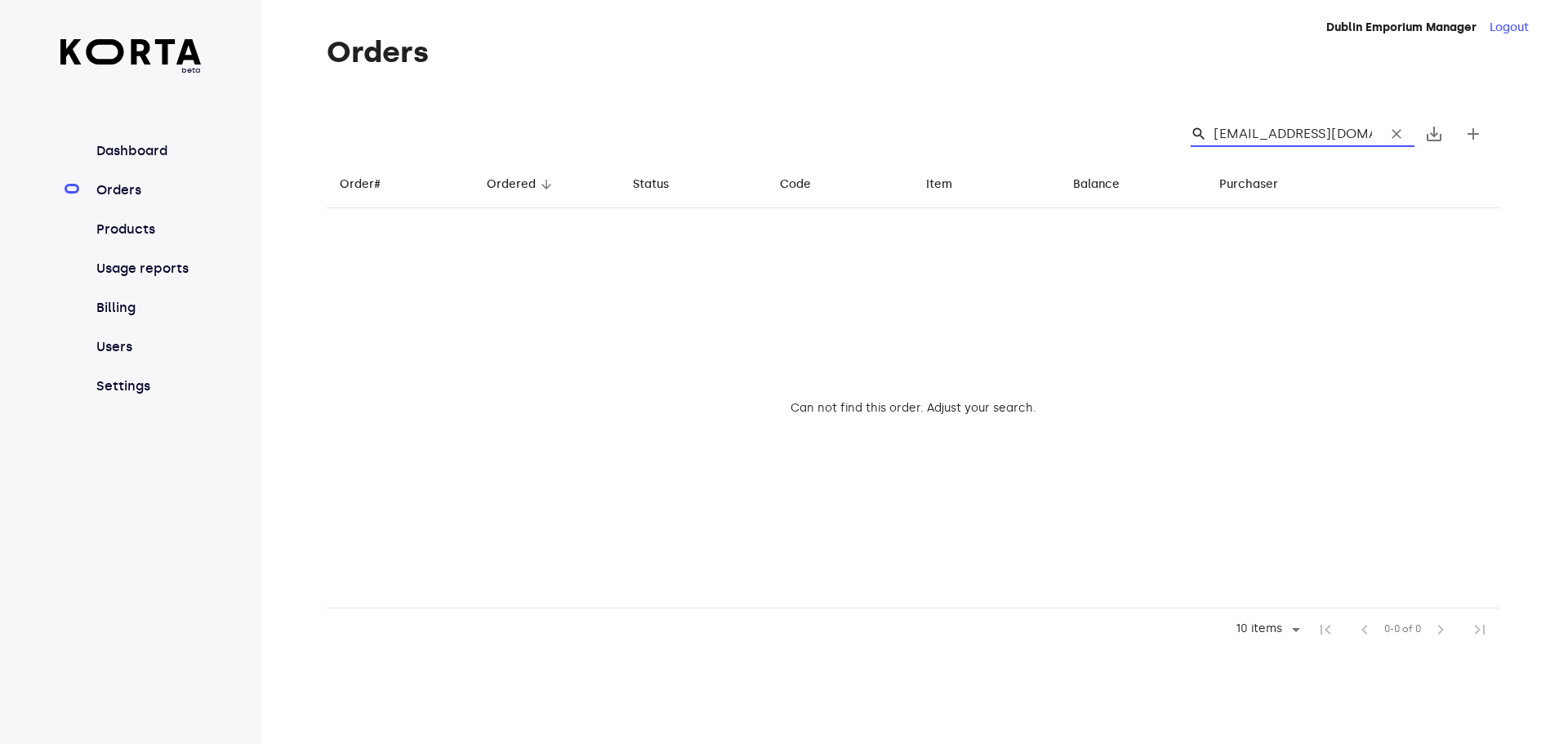
click at [1366, 137] on input "[EMAIL_ADDRESS][DOMAIN_NAME]" at bounding box center [1293, 134] width 159 height 26
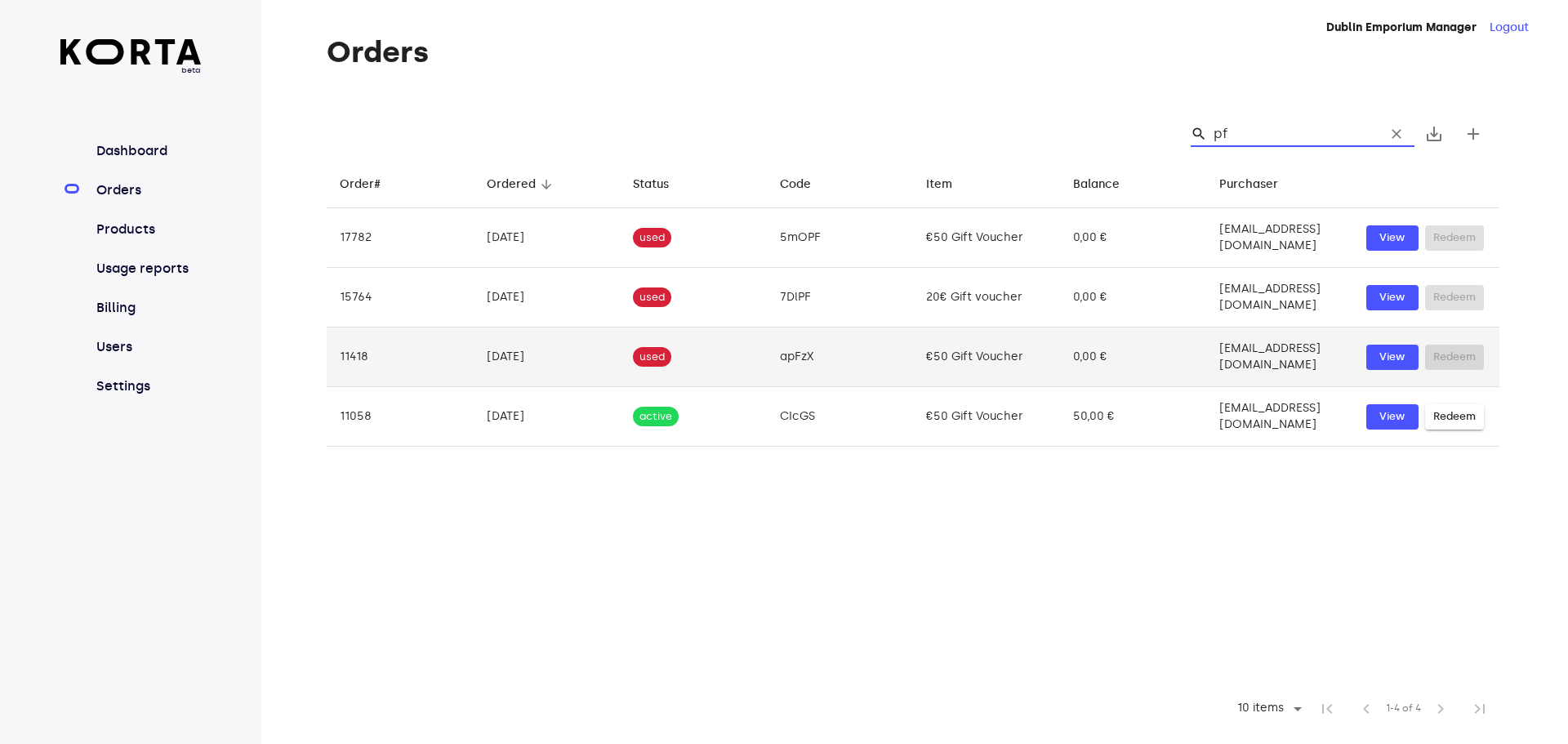
type input "p"
